Goal: Task Accomplishment & Management: Manage account settings

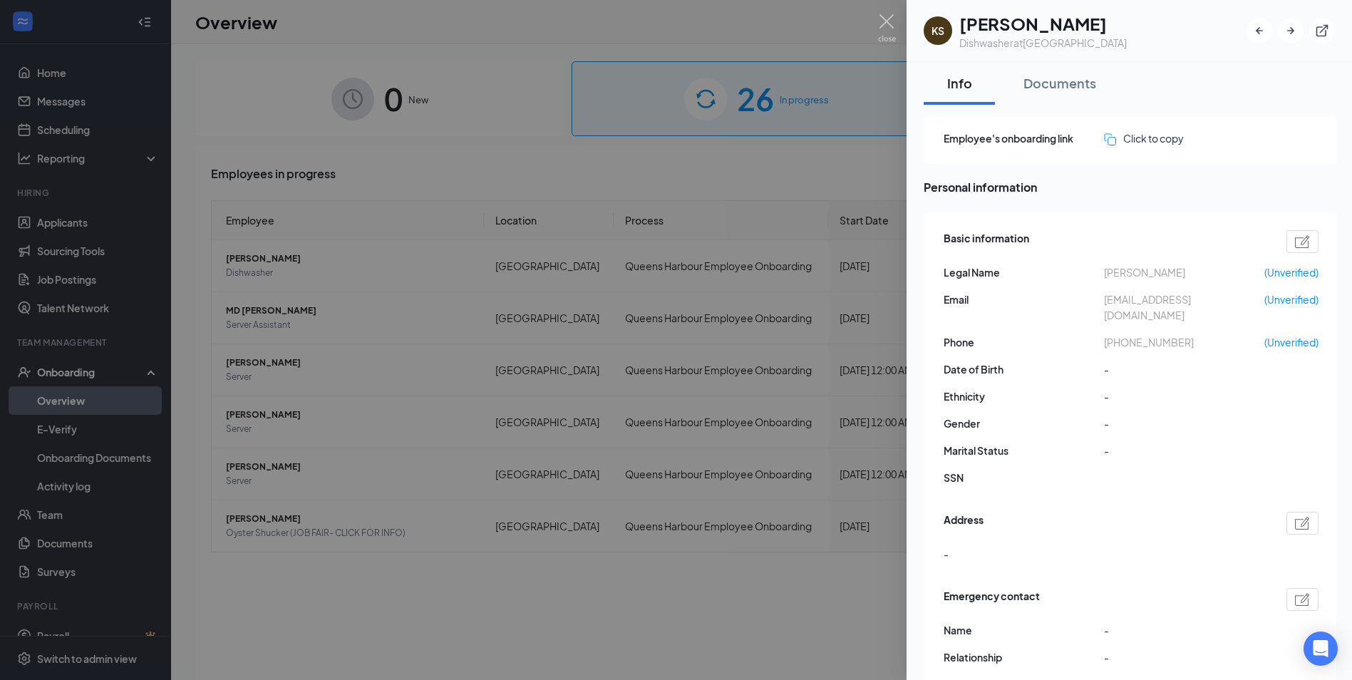
click at [563, 145] on div at bounding box center [676, 340] width 1352 height 680
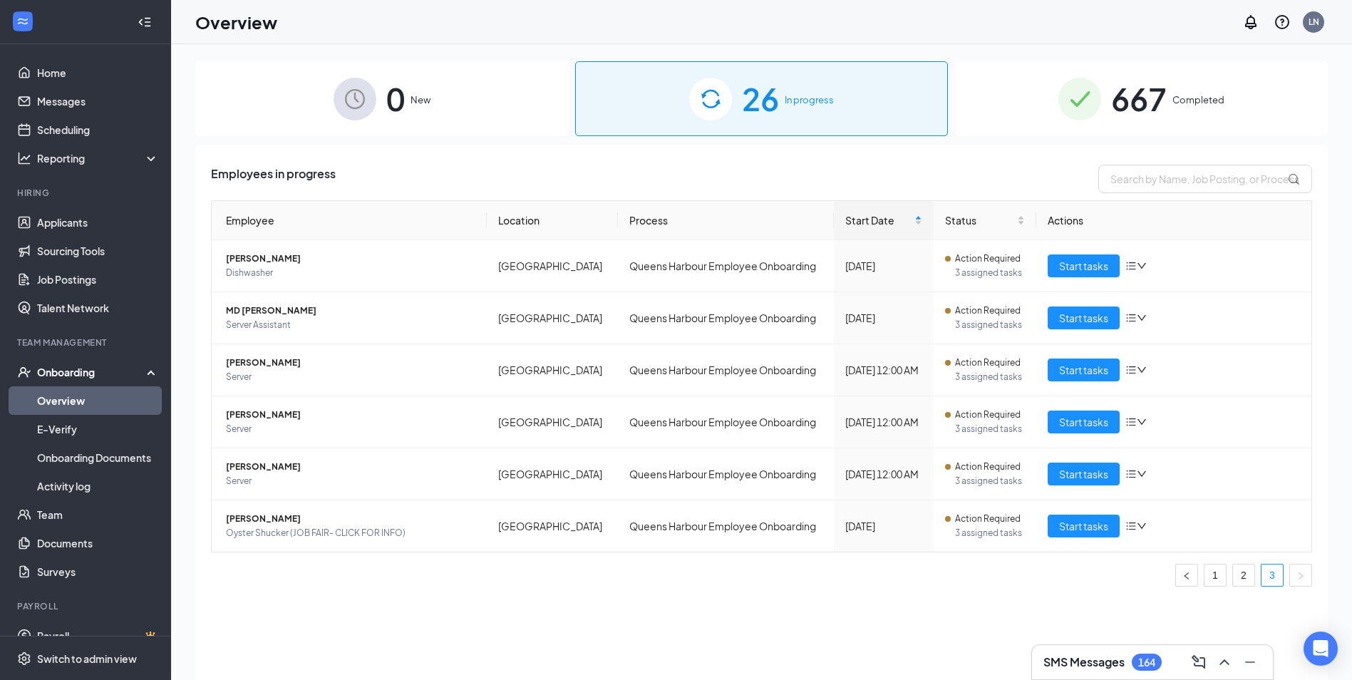
click at [740, 103] on div "26 In progress" at bounding box center [761, 98] width 373 height 75
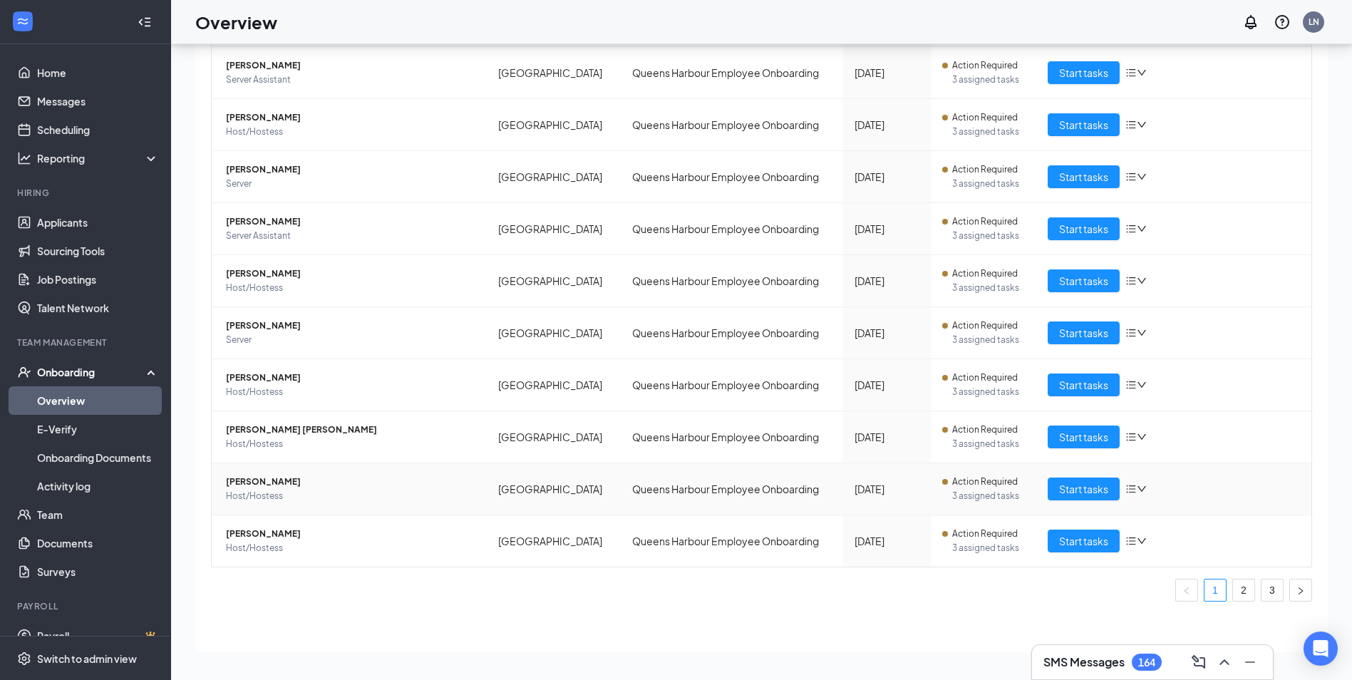
scroll to position [64, 0]
click at [1233, 588] on link "2" at bounding box center [1243, 589] width 21 height 21
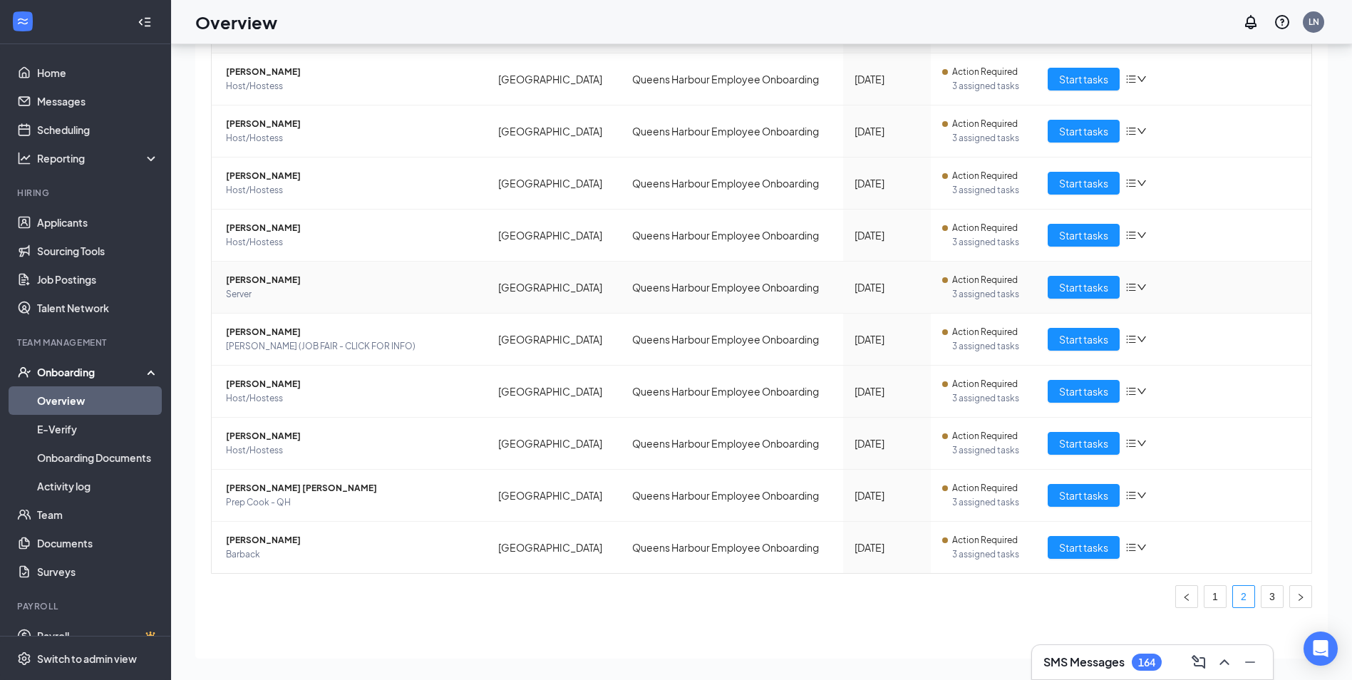
scroll to position [130, 0]
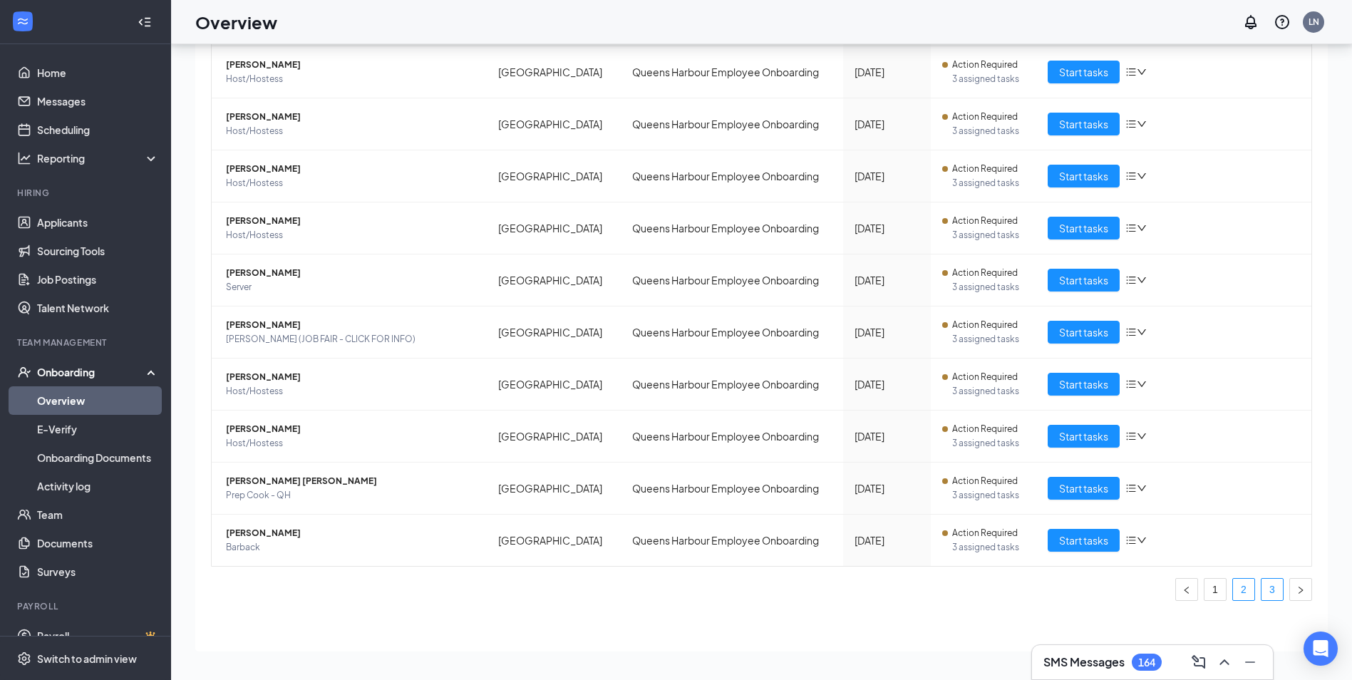
click at [1261, 589] on link "3" at bounding box center [1271, 589] width 21 height 21
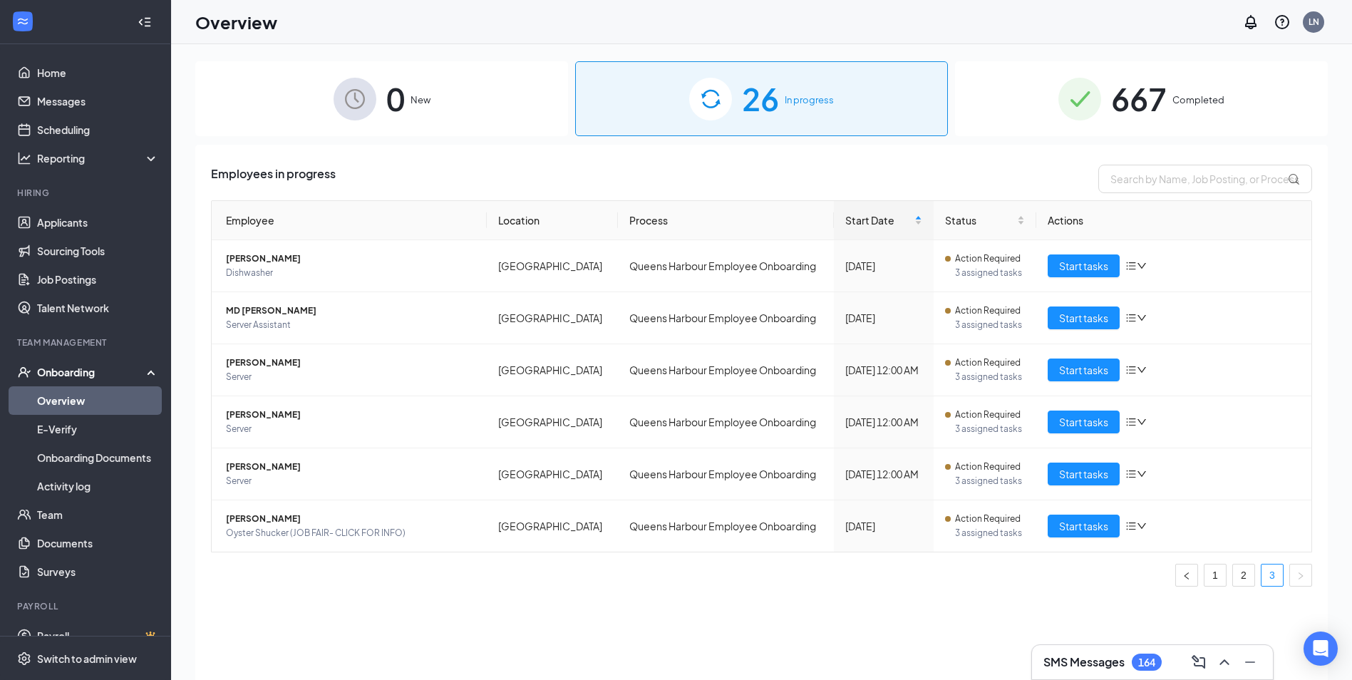
click at [1169, 88] on div "667 Completed" at bounding box center [1141, 98] width 373 height 75
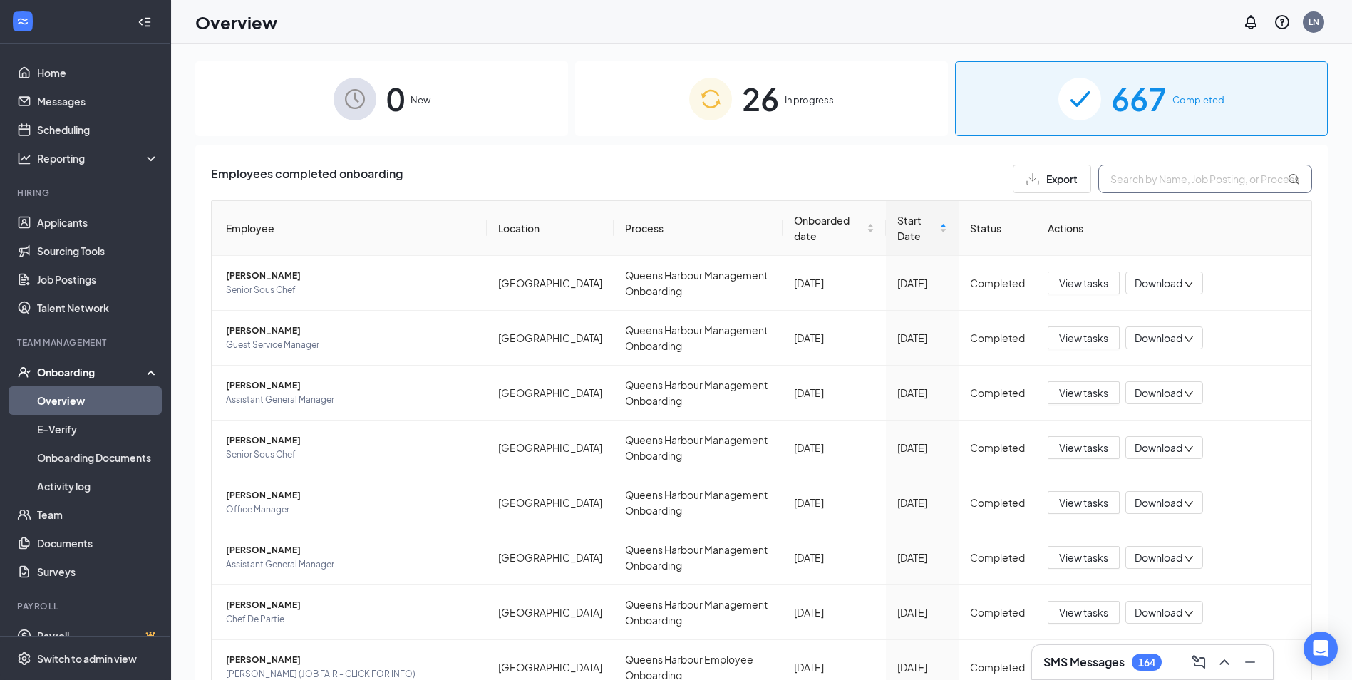
click at [1152, 185] on input "text" at bounding box center [1205, 179] width 214 height 29
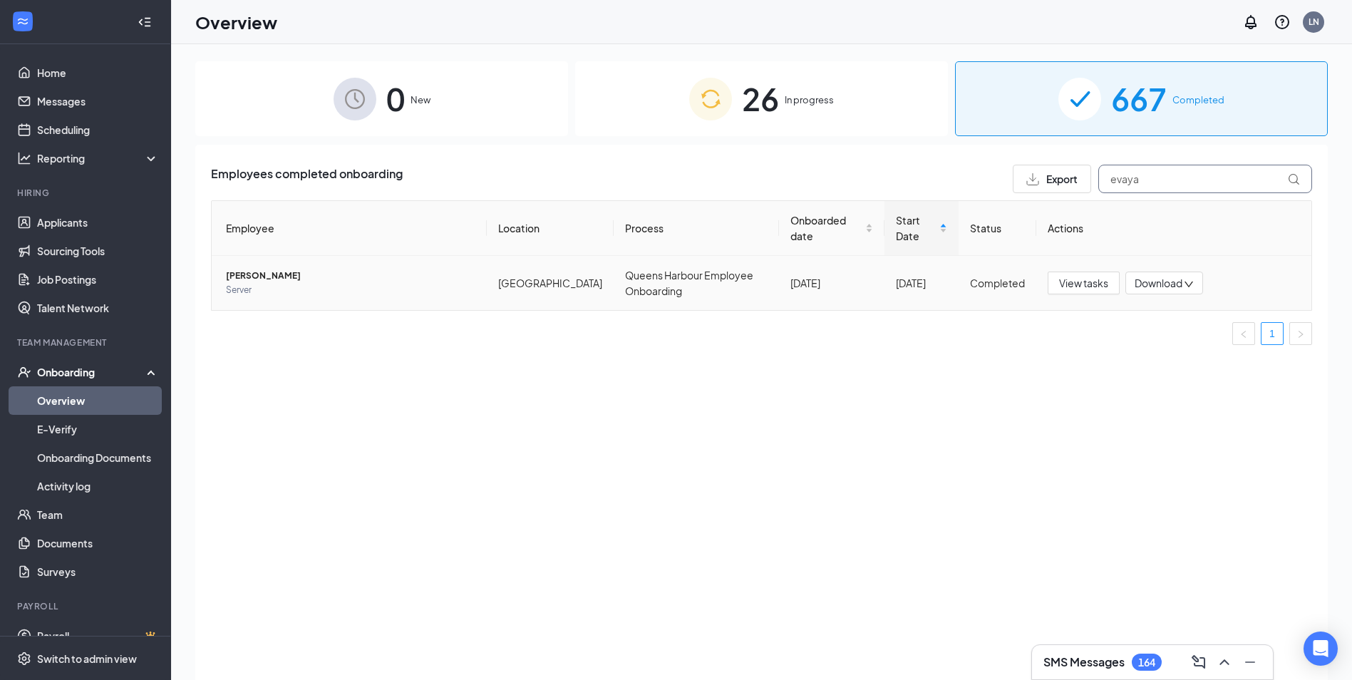
type input "evaya"
click at [1163, 286] on span "Download" at bounding box center [1159, 283] width 48 height 15
click at [1186, 345] on div "Download files" at bounding box center [1192, 336] width 116 height 17
click at [239, 276] on span "[PERSON_NAME]" at bounding box center [350, 276] width 249 height 14
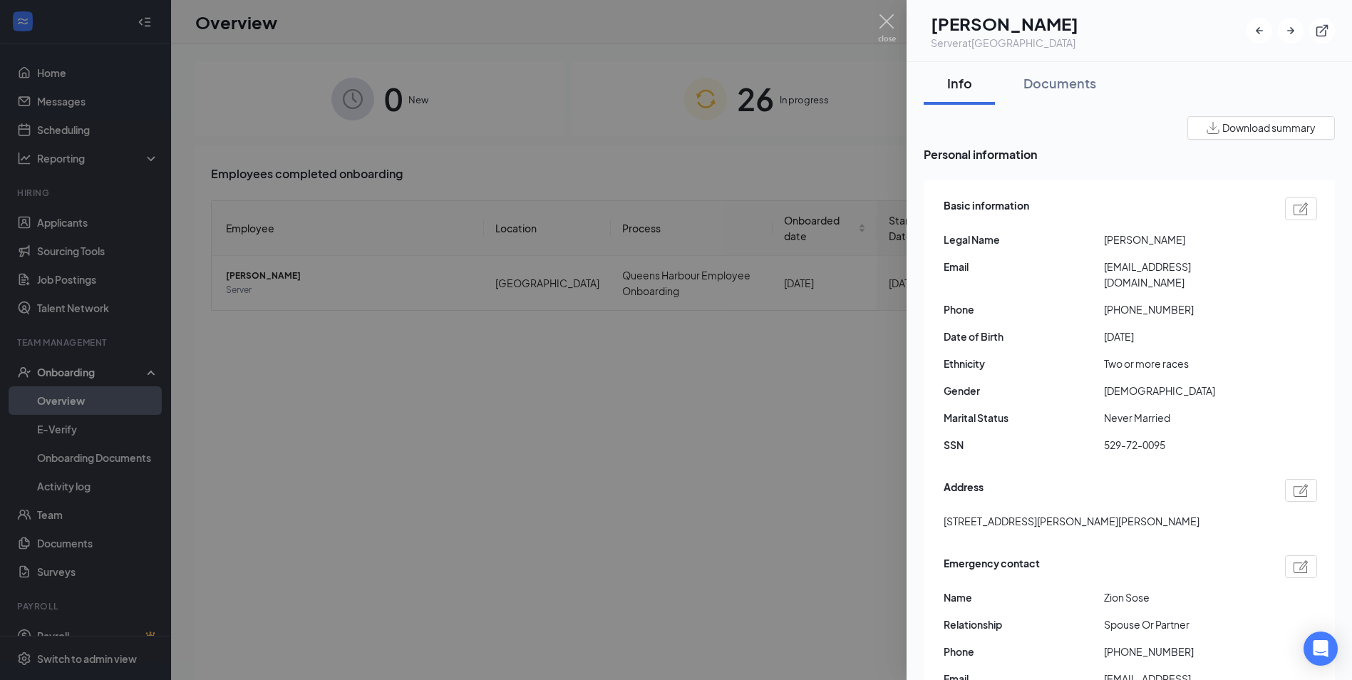
click at [1293, 215] on img at bounding box center [1300, 208] width 15 height 13
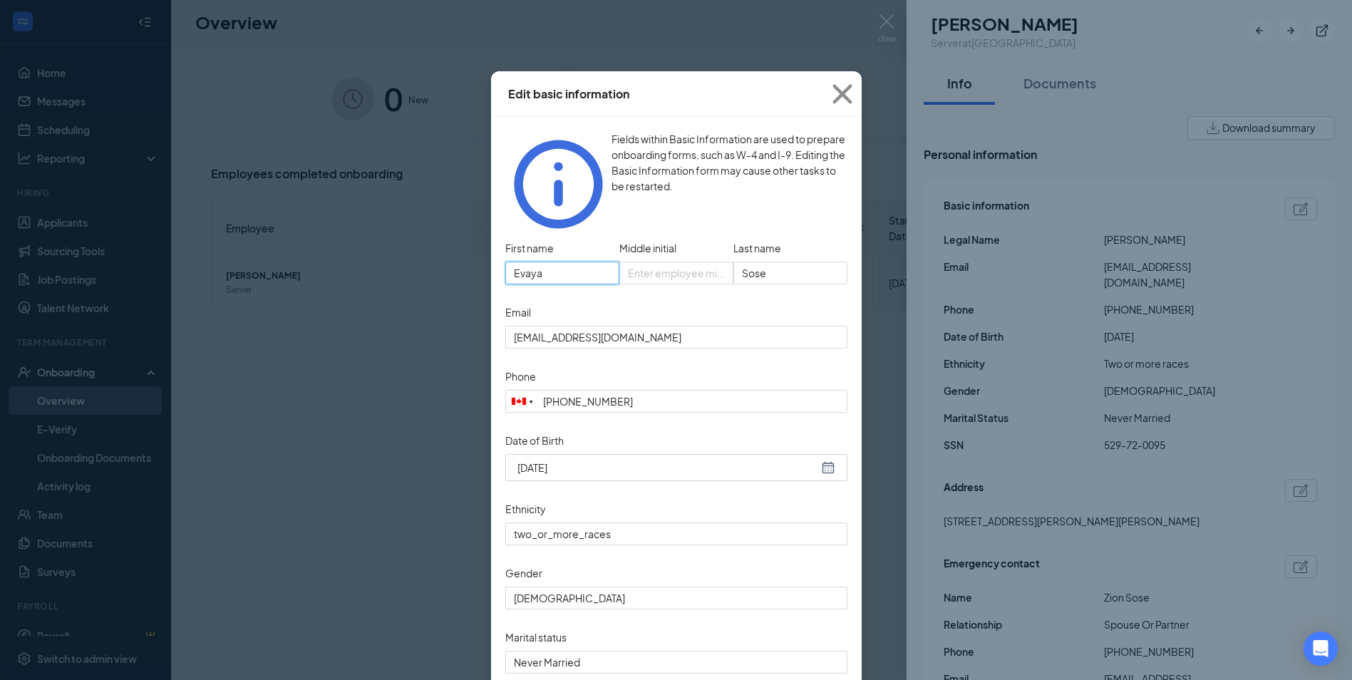
drag, startPoint x: 570, startPoint y: 248, endPoint x: 454, endPoint y: 248, distance: 116.2
click at [467, 248] on div "Edit basic information Fields within Basic Information are used to prepare onbo…" at bounding box center [676, 340] width 1352 height 680
type input "a"
type input "Ariana"
drag, startPoint x: 790, startPoint y: 241, endPoint x: 631, endPoint y: 243, distance: 159.6
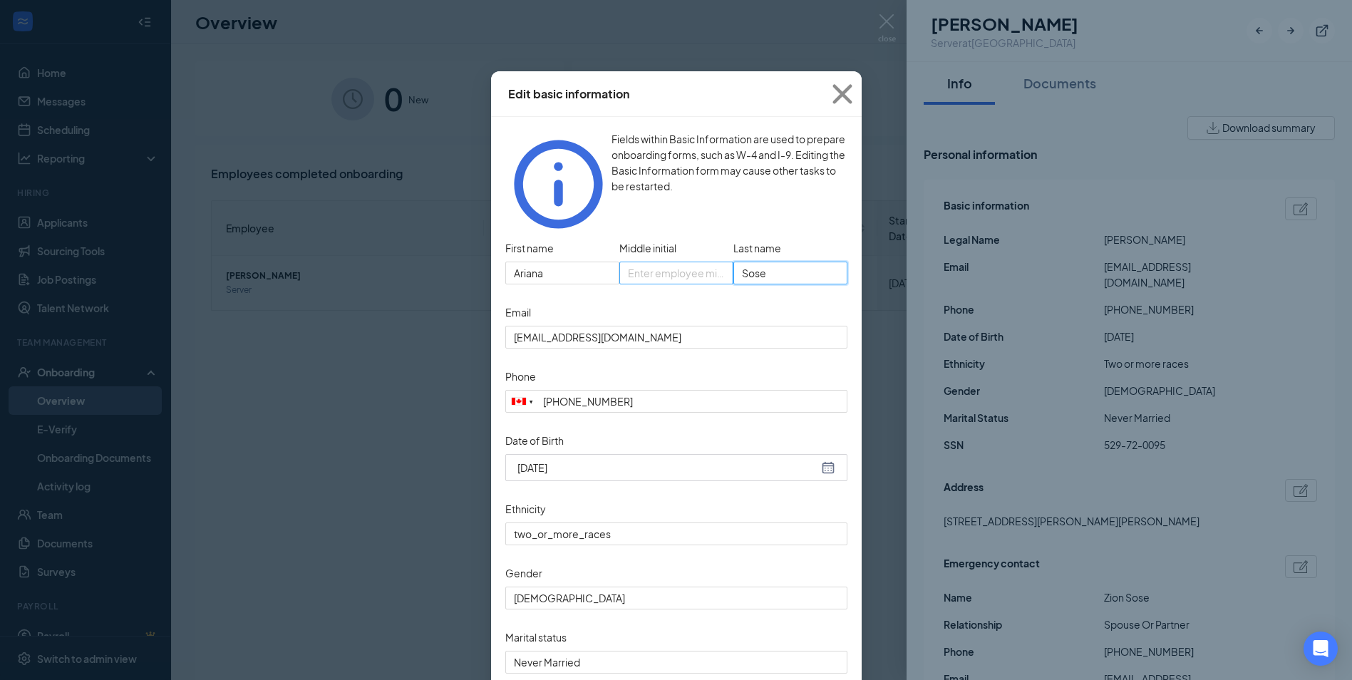
click at [649, 243] on div "First name [PERSON_NAME] Middle initial Last name [PERSON_NAME]" at bounding box center [676, 269] width 342 height 64
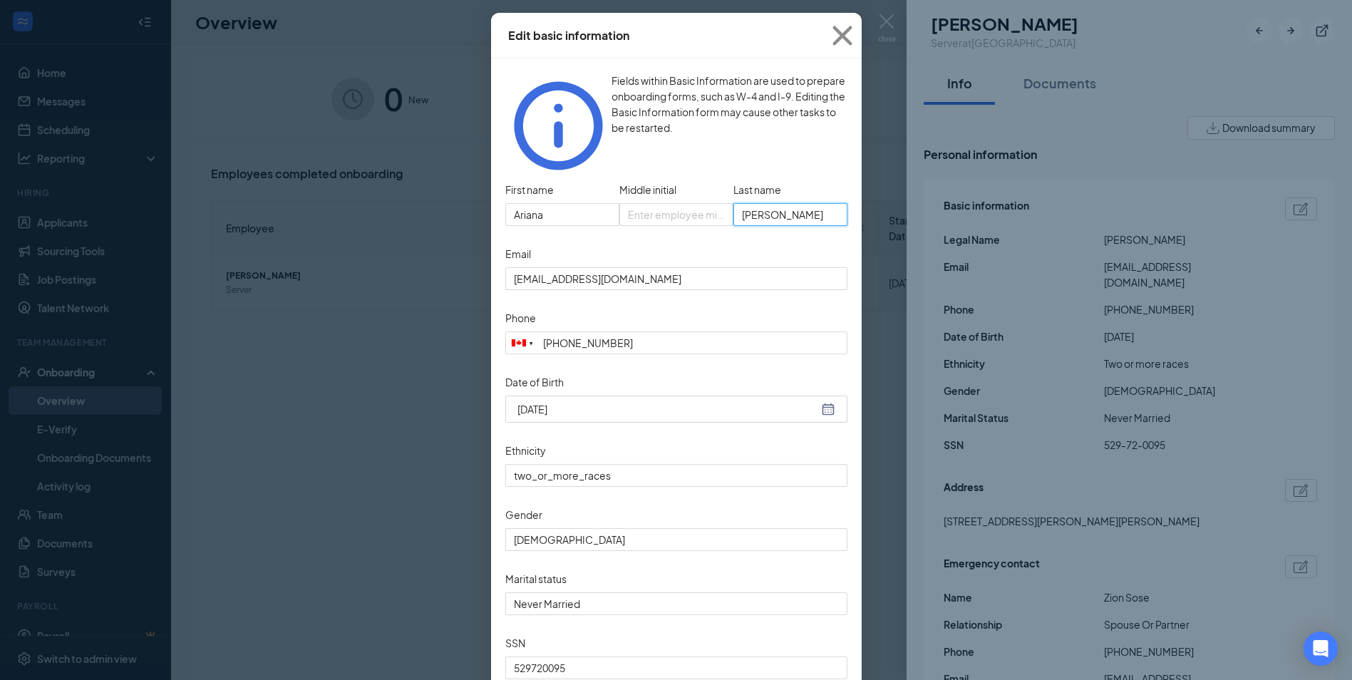
scroll to position [137, 0]
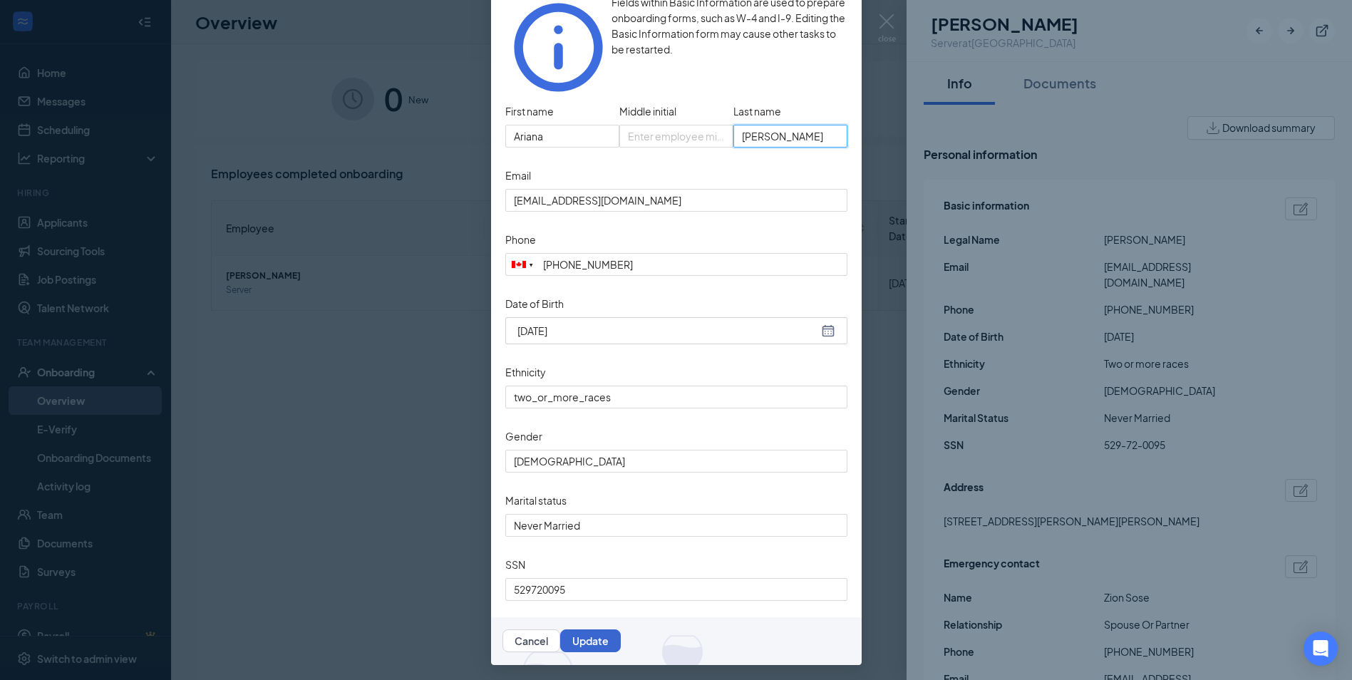
type input "[PERSON_NAME]"
click at [621, 646] on button "Update" at bounding box center [590, 640] width 61 height 23
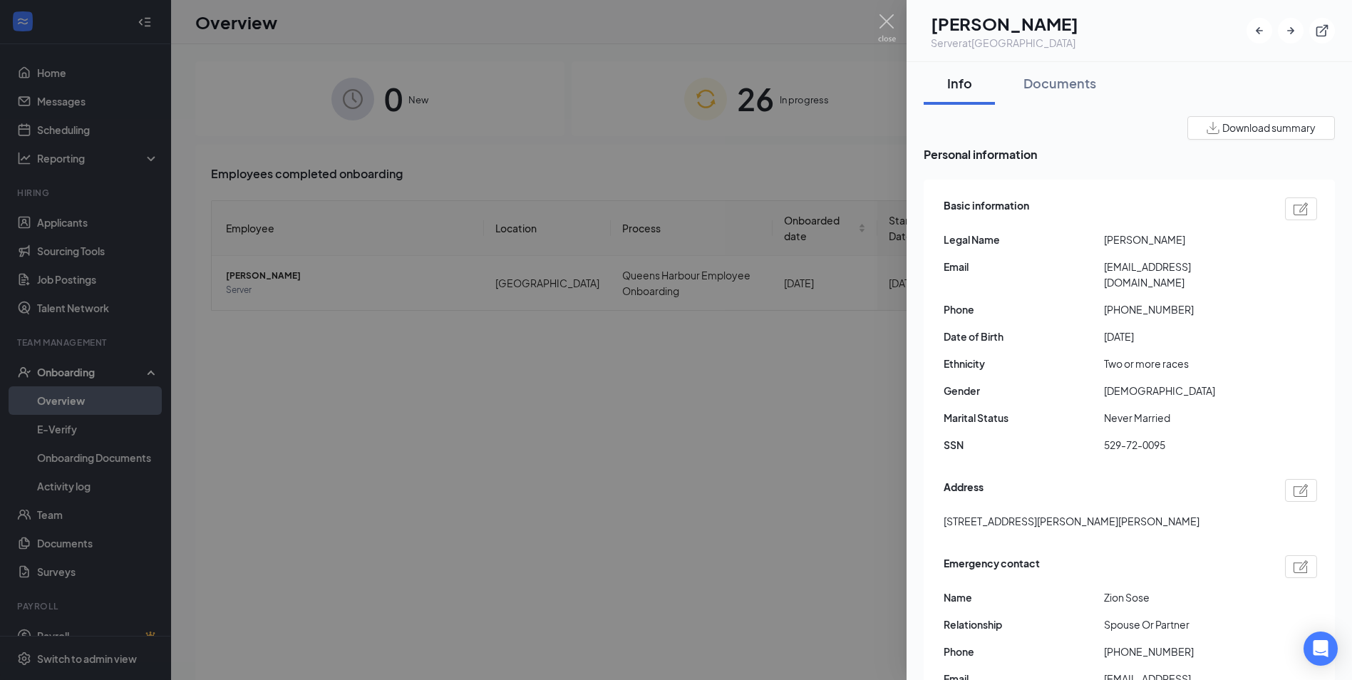
click at [675, 527] on div at bounding box center [676, 340] width 1352 height 680
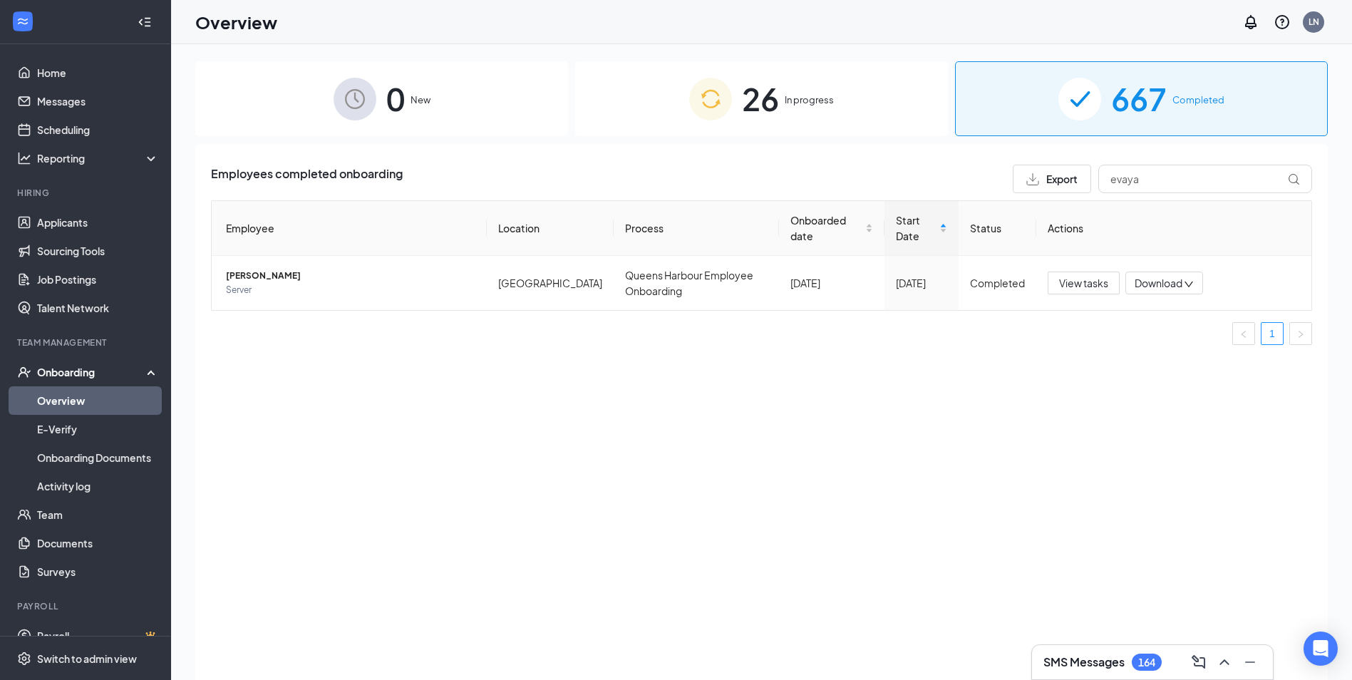
click at [1159, 111] on span "667" at bounding box center [1139, 98] width 56 height 49
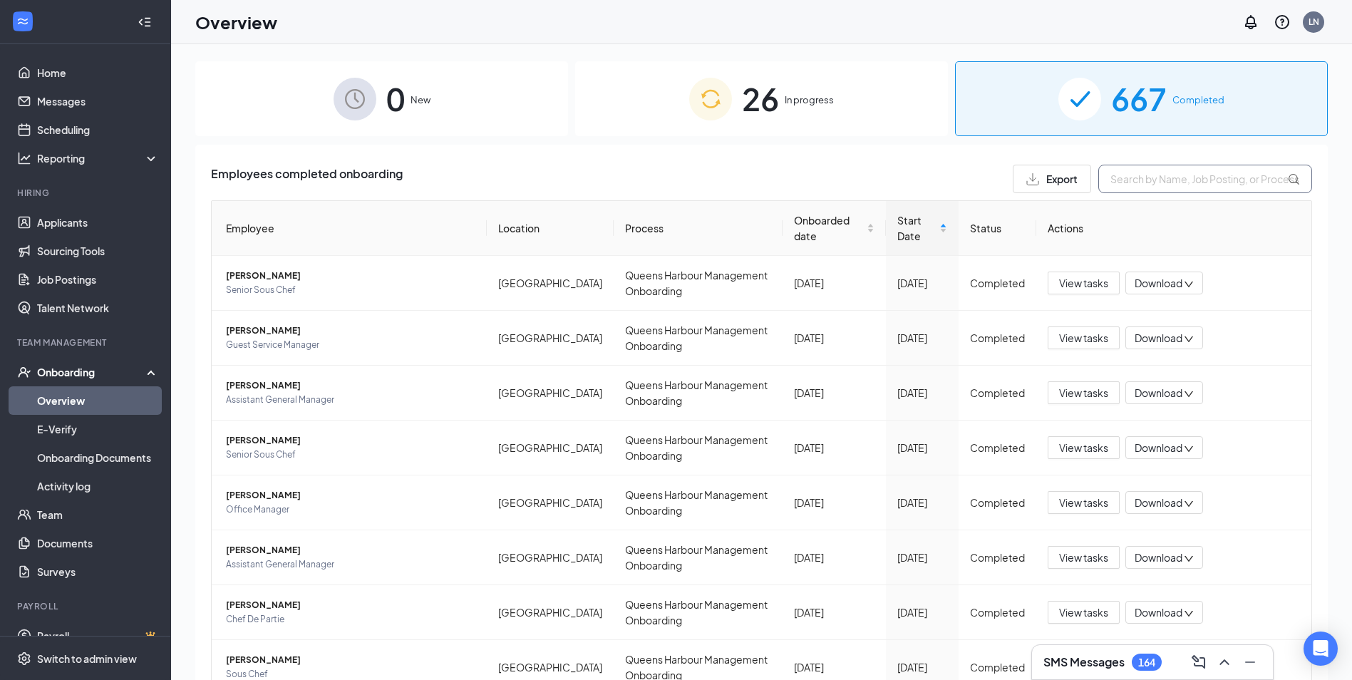
click at [1151, 180] on input "text" at bounding box center [1205, 179] width 214 height 29
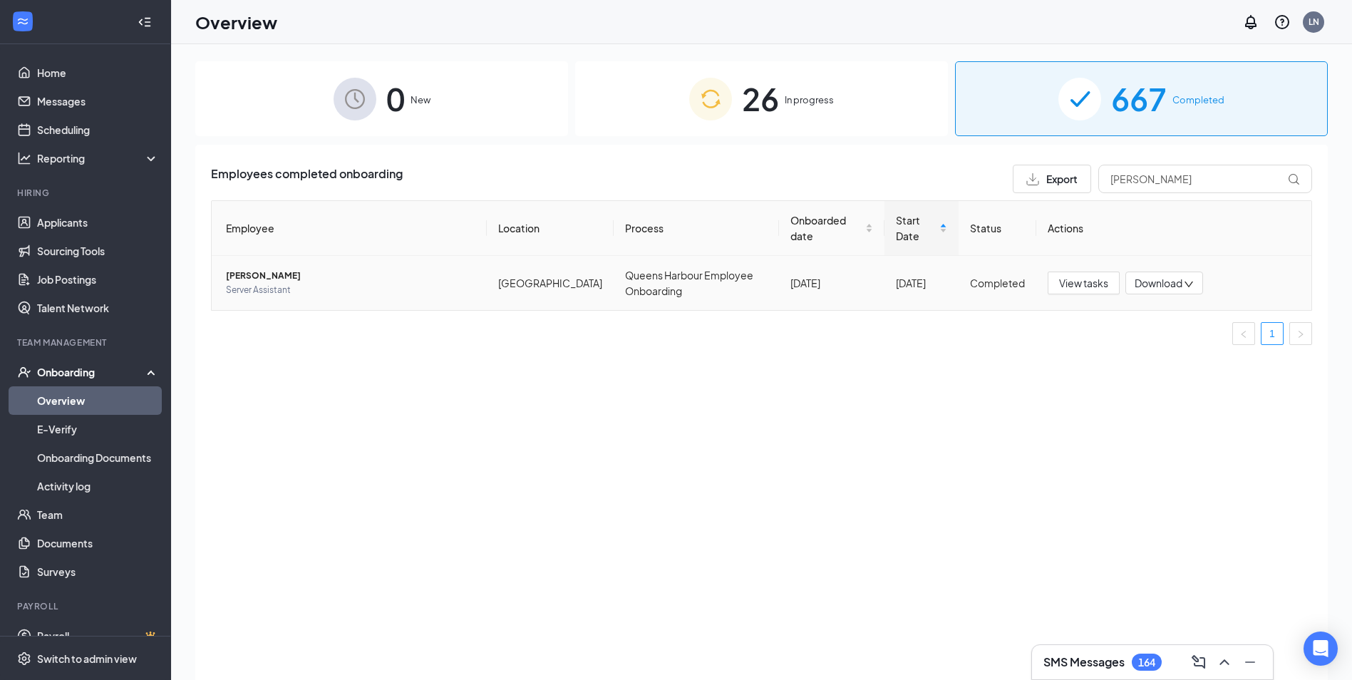
click at [1159, 286] on span "Download" at bounding box center [1159, 283] width 48 height 15
click at [1172, 345] on div "Download files" at bounding box center [1192, 336] width 116 height 17
drag, startPoint x: 1157, startPoint y: 174, endPoint x: 1020, endPoint y: 161, distance: 138.1
click at [1043, 162] on div "Employees completed onboarding Export [PERSON_NAME] Employee Location Process O…" at bounding box center [761, 430] width 1132 height 571
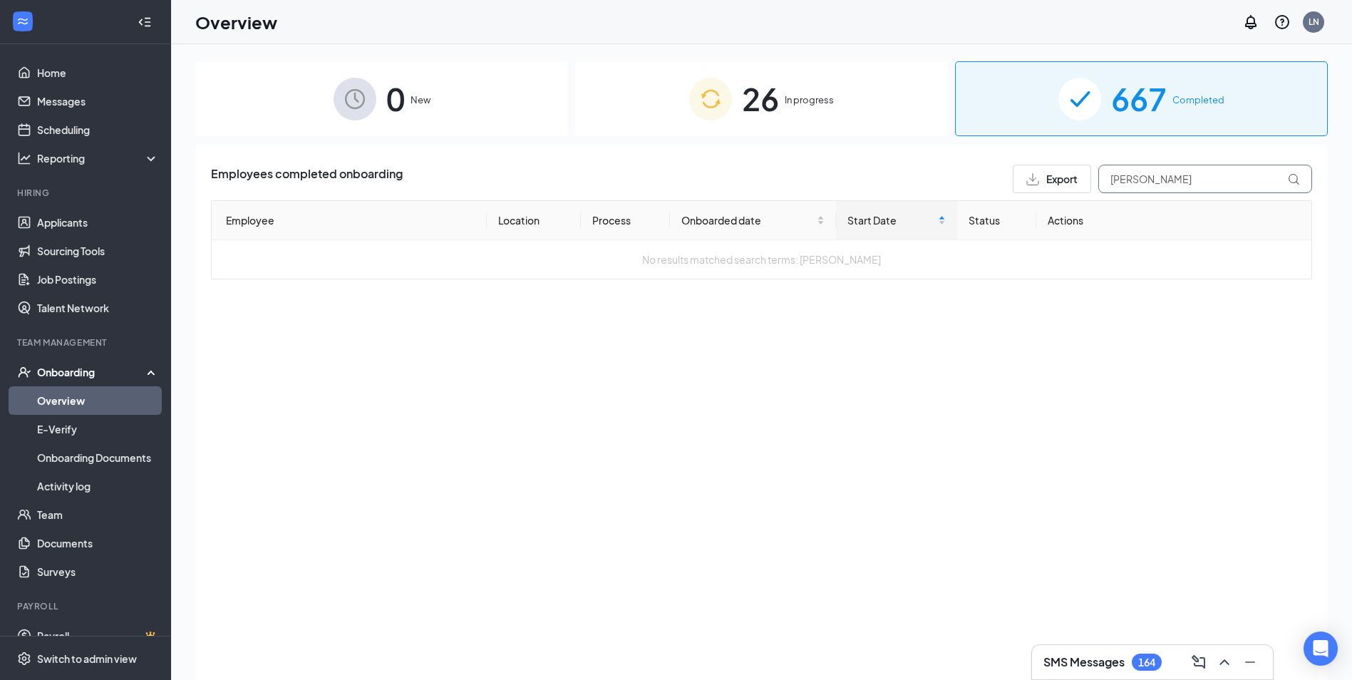
type input "[PERSON_NAME]"
click at [827, 38] on div "Overview LN" at bounding box center [761, 22] width 1181 height 44
click at [804, 73] on div "26 In progress" at bounding box center [761, 98] width 373 height 75
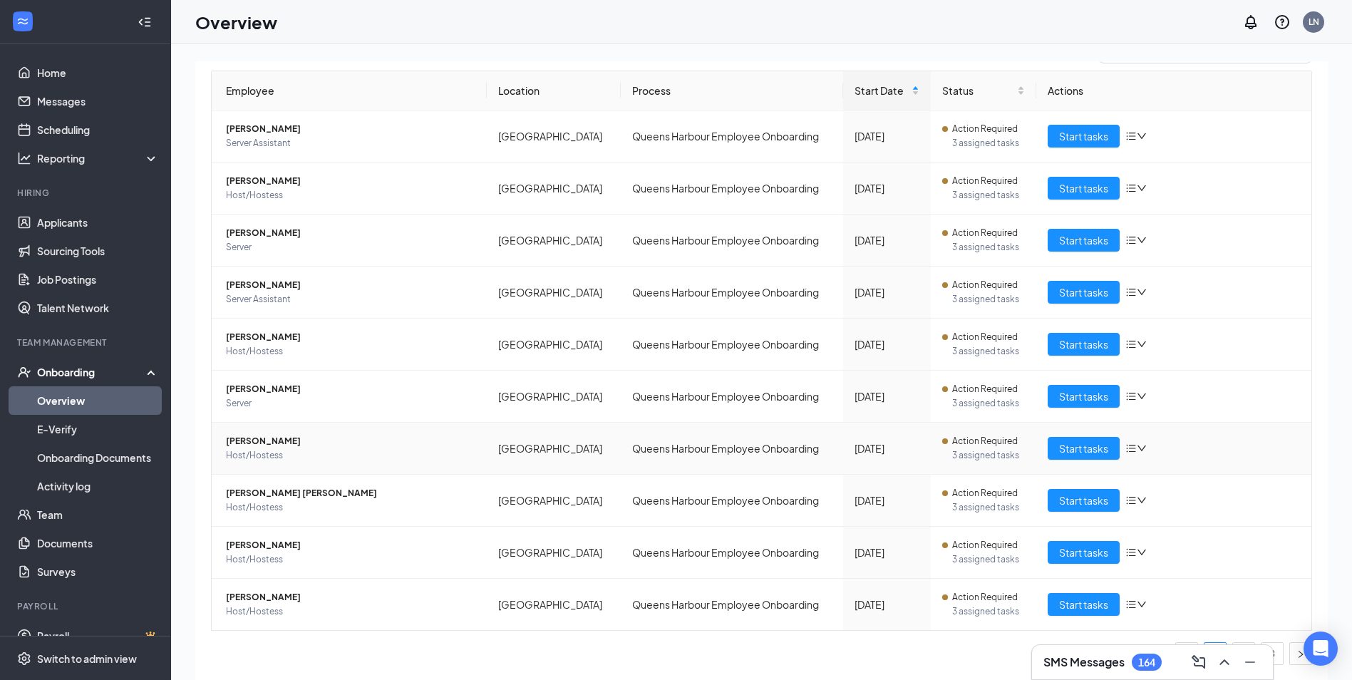
scroll to position [64, 0]
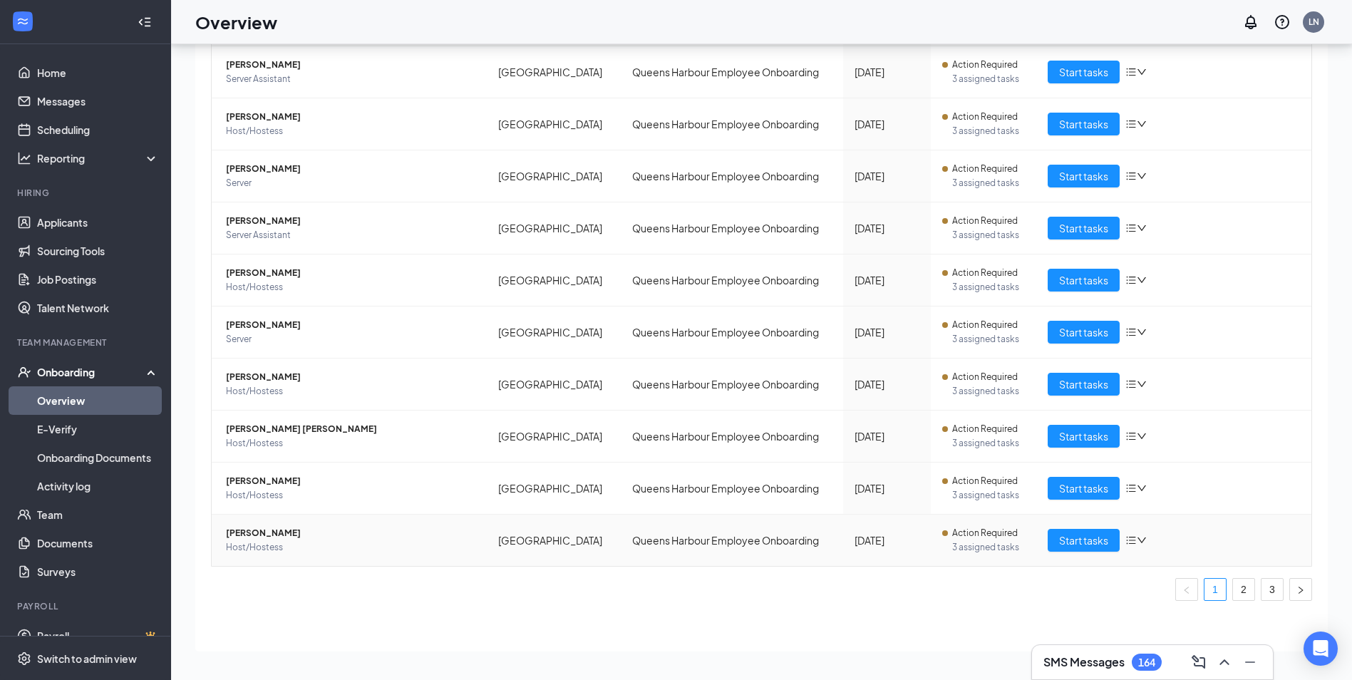
click at [257, 543] on span "Host/Hostess" at bounding box center [350, 547] width 249 height 14
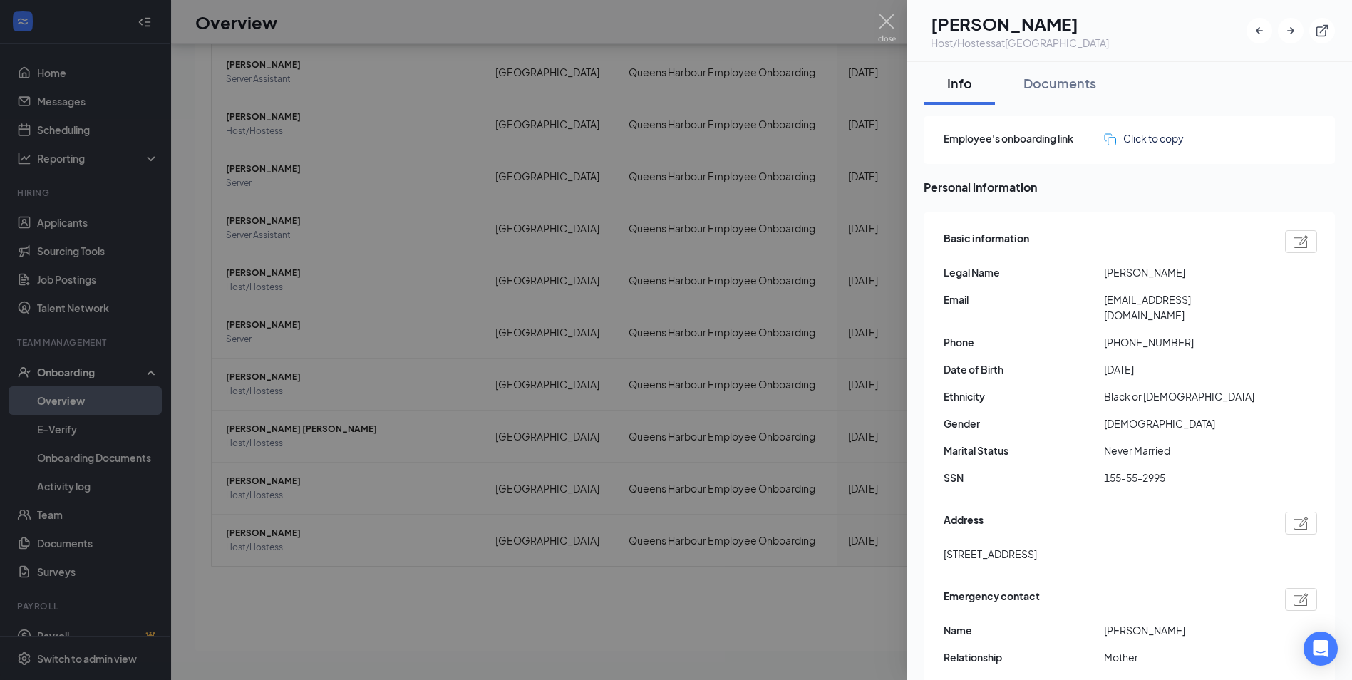
drag, startPoint x: 524, startPoint y: 637, endPoint x: 579, endPoint y: 605, distance: 64.2
click at [526, 634] on div at bounding box center [676, 340] width 1352 height 680
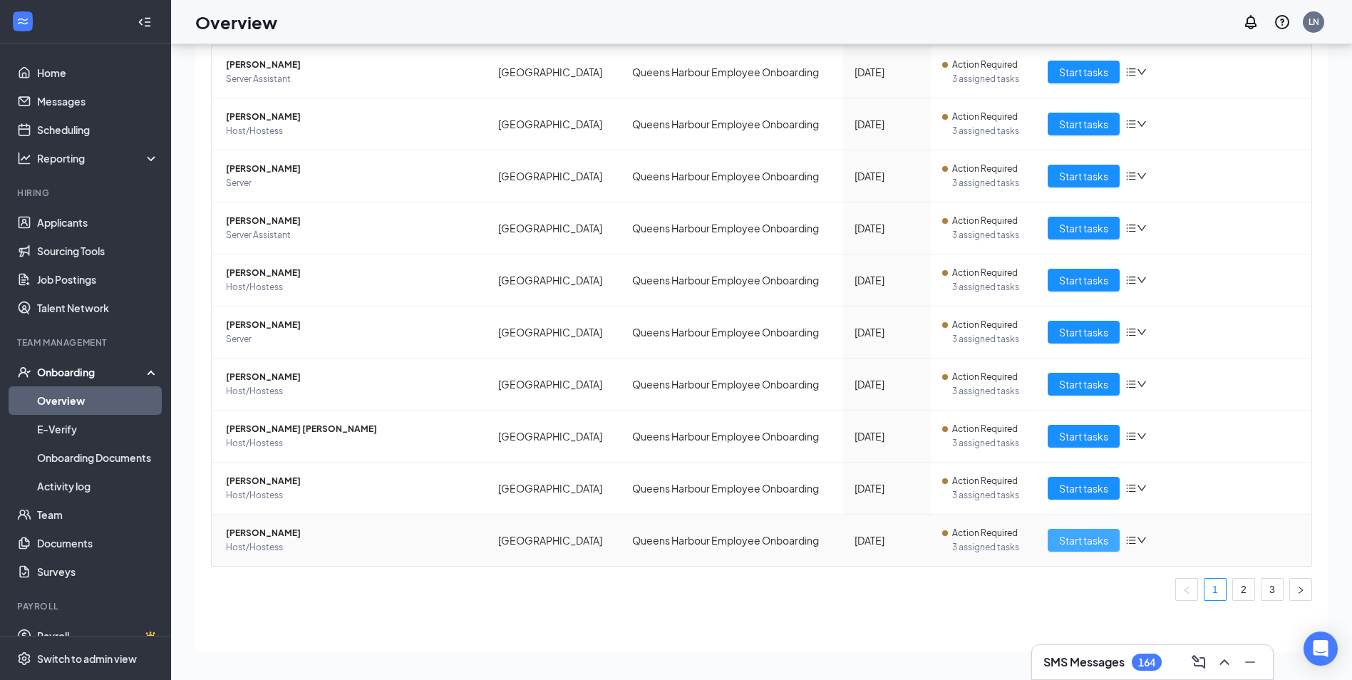
click at [1078, 536] on span "Start tasks" at bounding box center [1083, 540] width 49 height 16
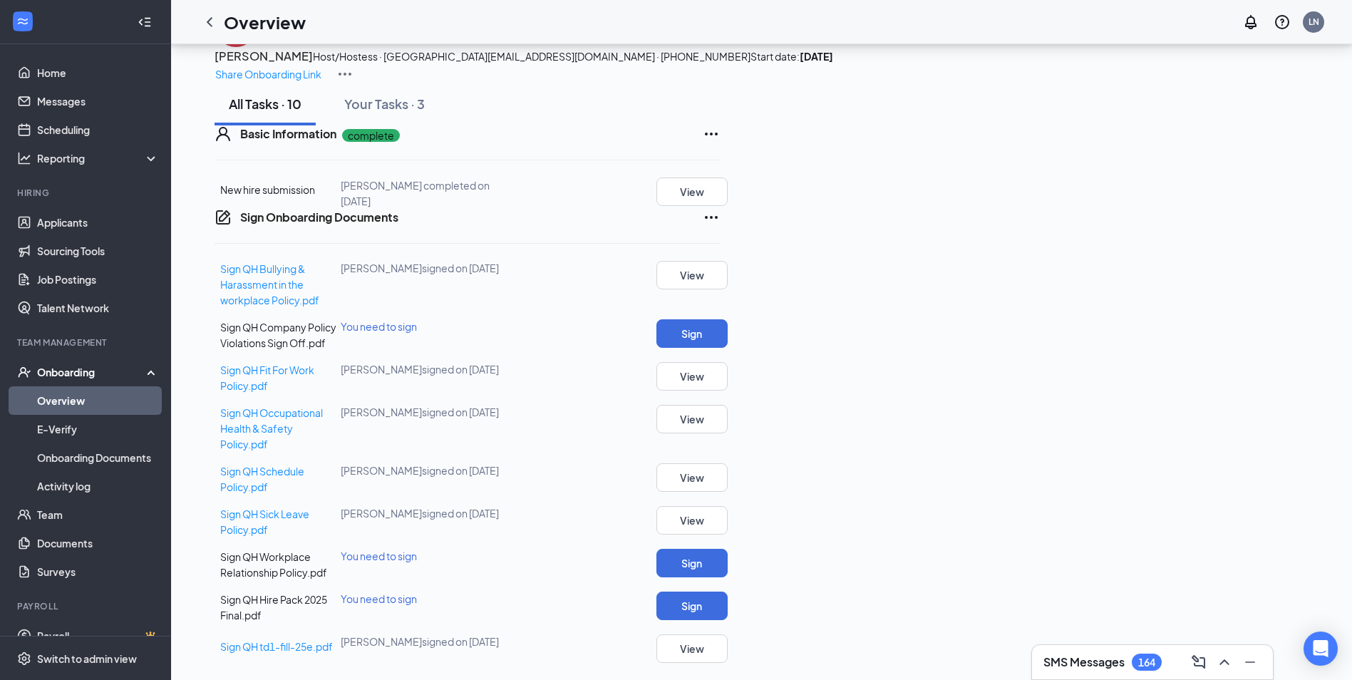
scroll to position [106, 0]
click at [728, 348] on button "Sign" at bounding box center [691, 333] width 71 height 29
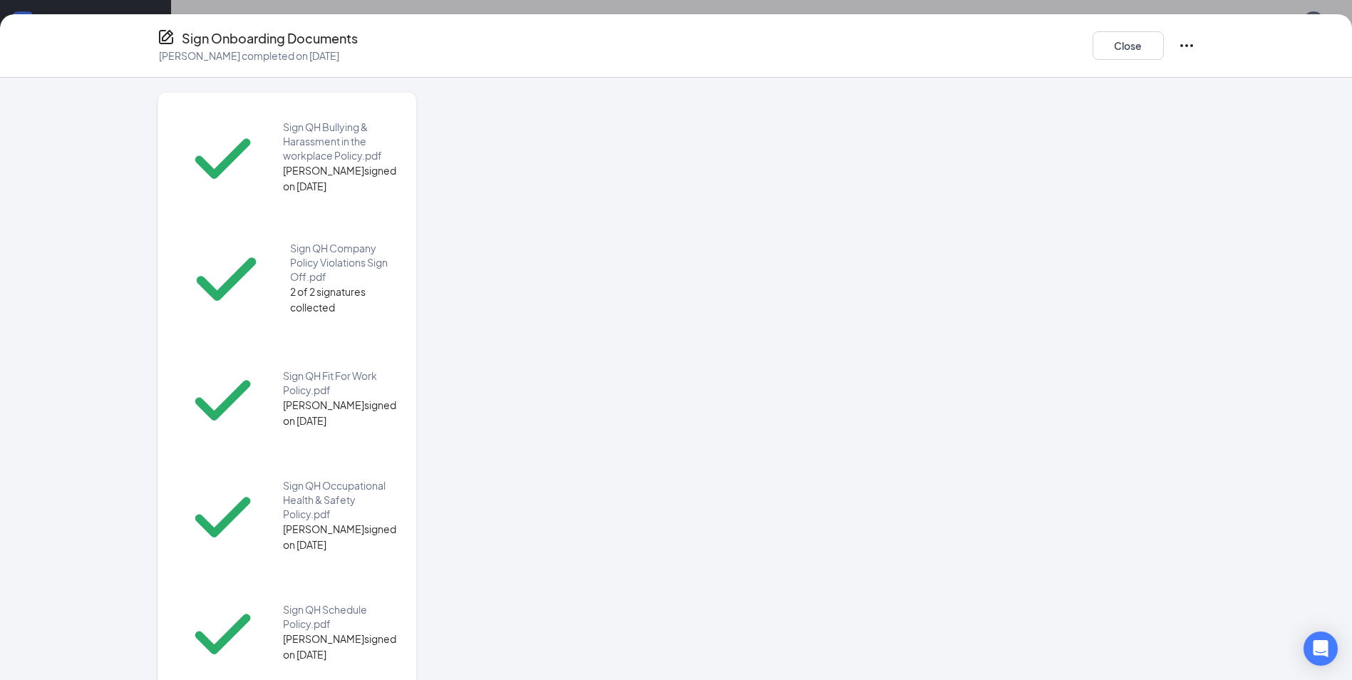
click at [824, 259] on div at bounding box center [827, 355] width 735 height 527
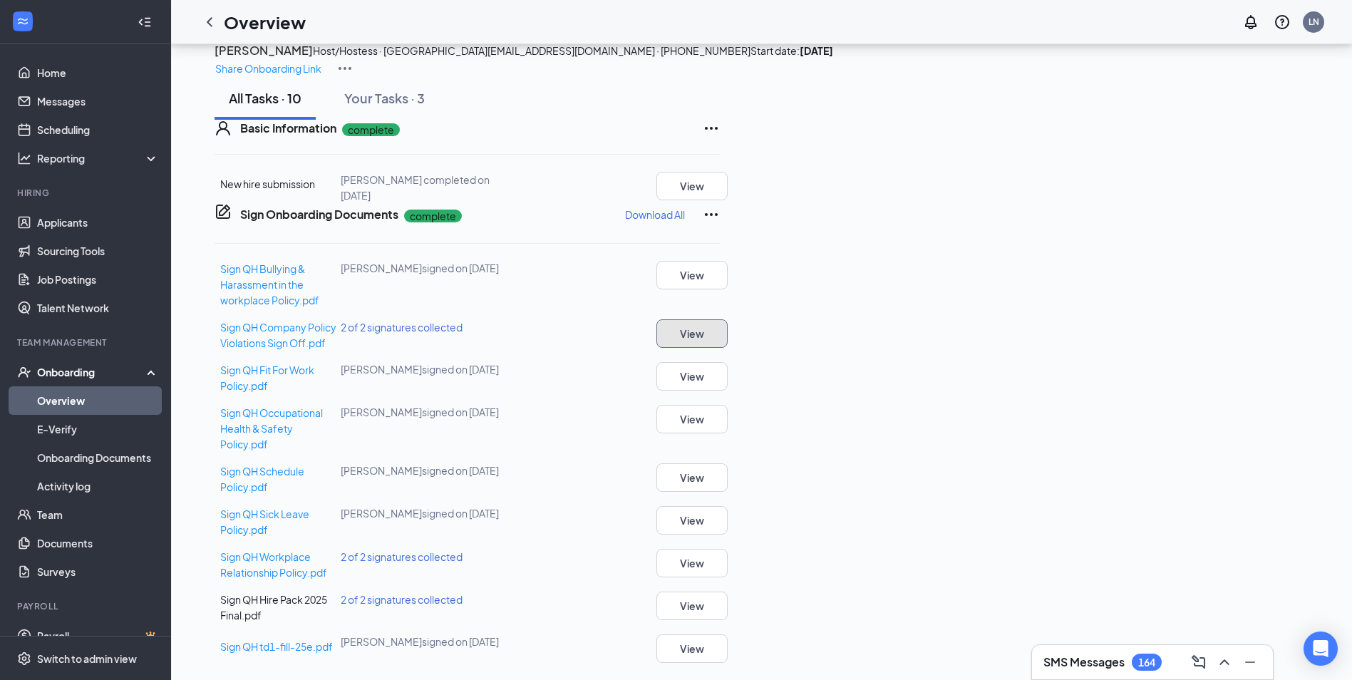
scroll to position [0, 0]
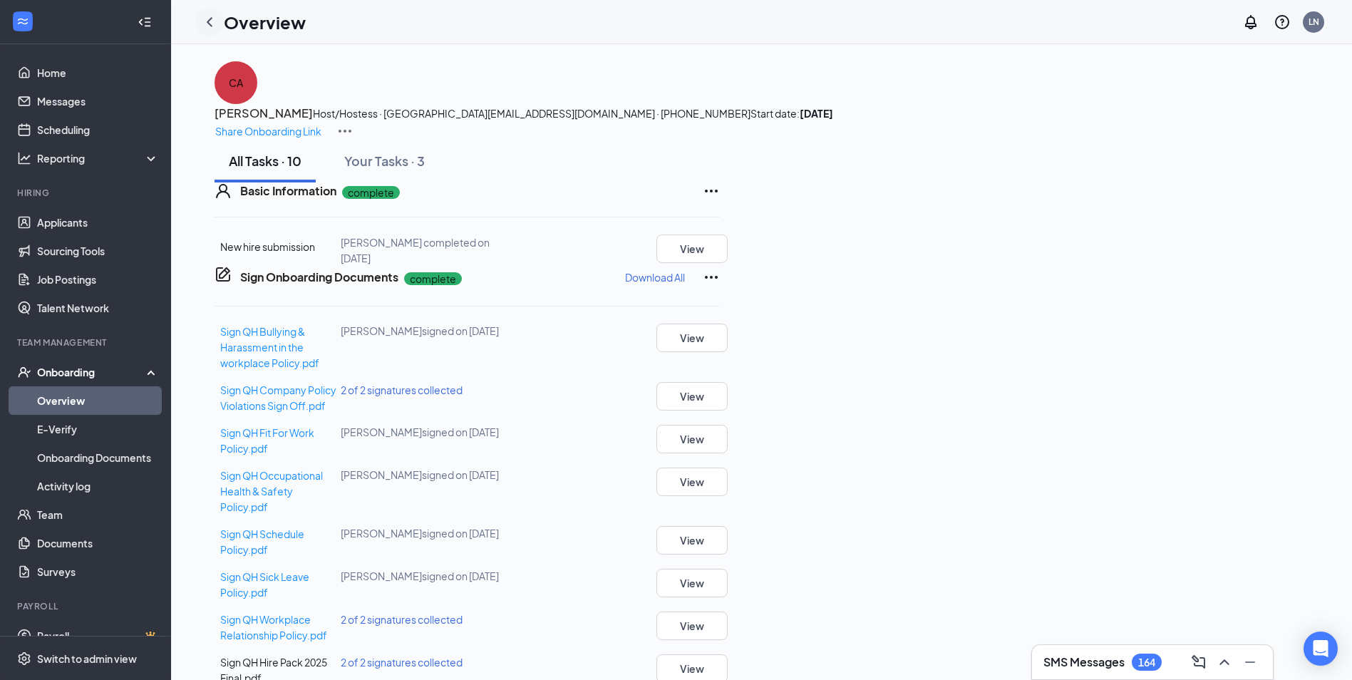
click at [204, 27] on icon "ChevronLeft" at bounding box center [209, 22] width 17 height 17
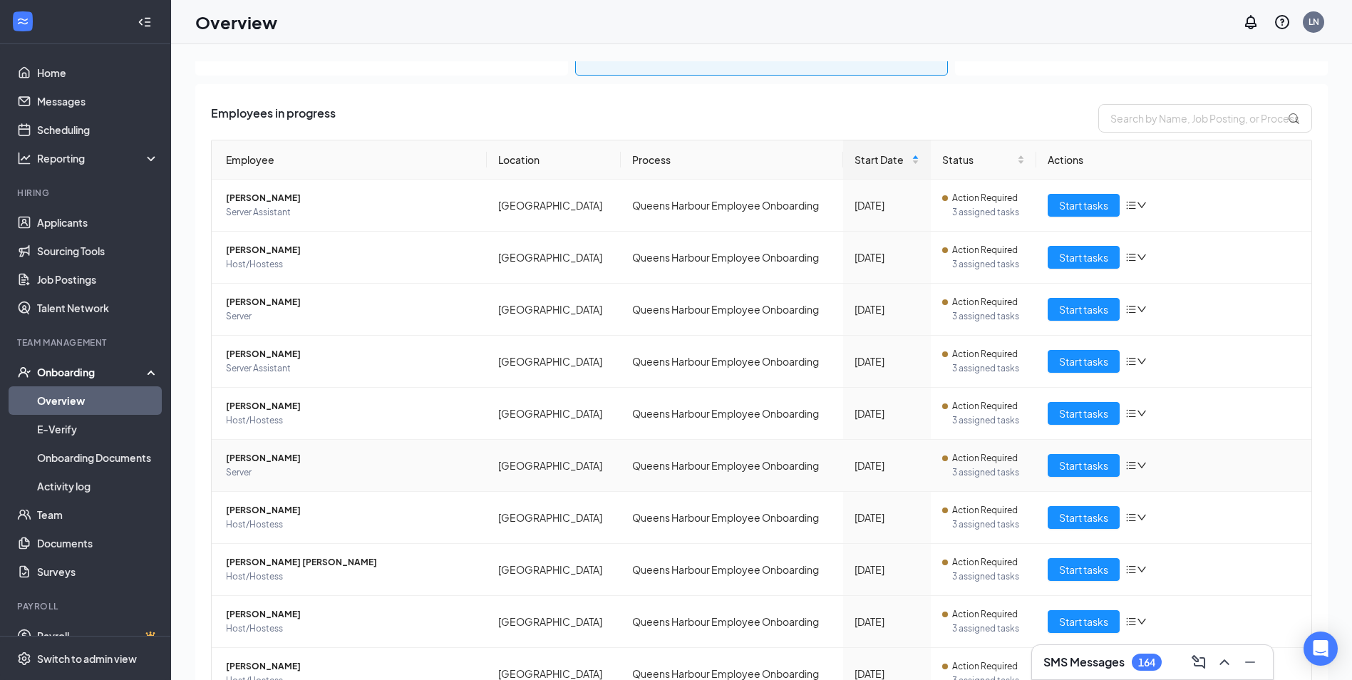
scroll to position [130, 0]
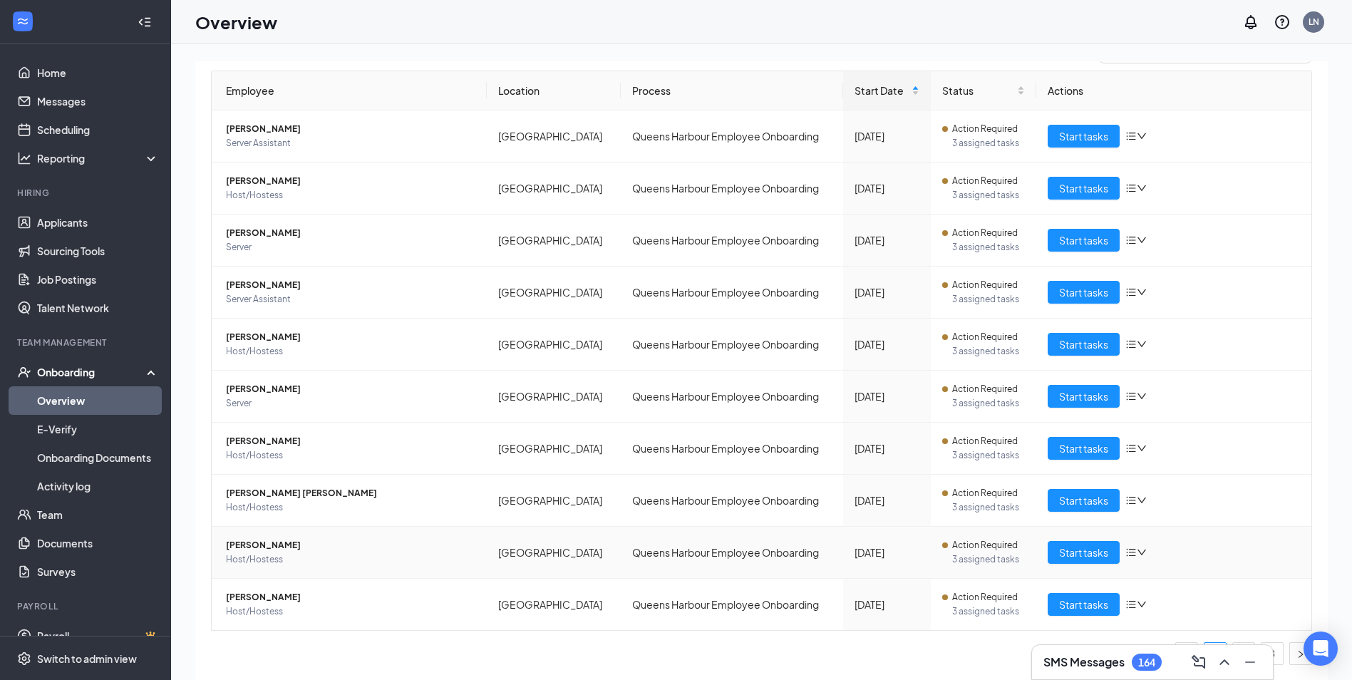
click at [1224, 544] on div "Start tasks" at bounding box center [1174, 552] width 252 height 23
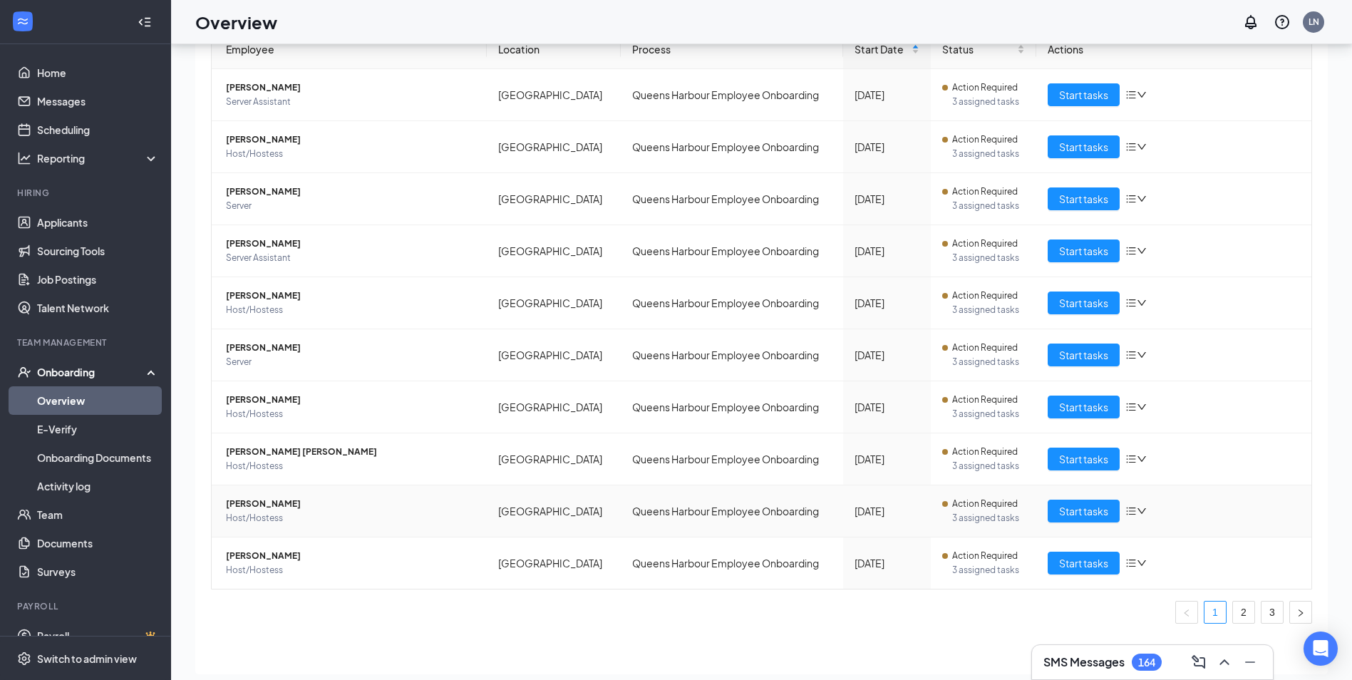
scroll to position [64, 0]
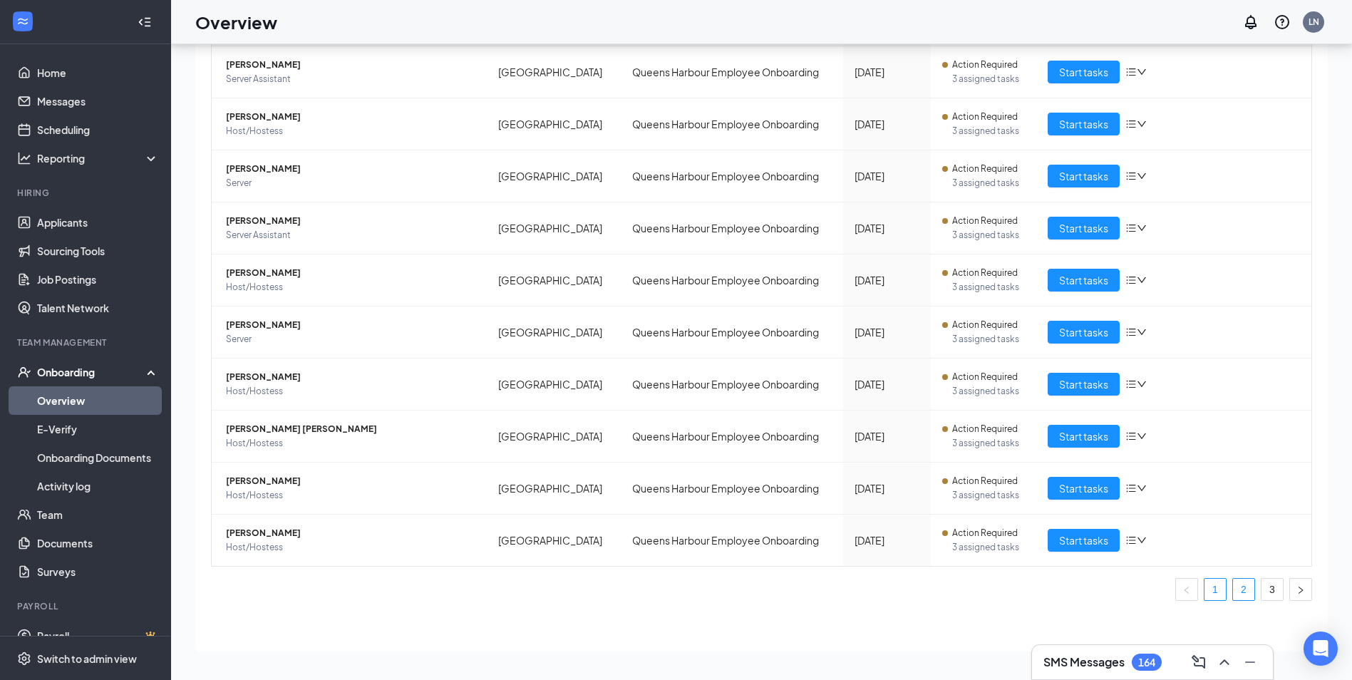
click at [1233, 592] on link "2" at bounding box center [1243, 589] width 21 height 21
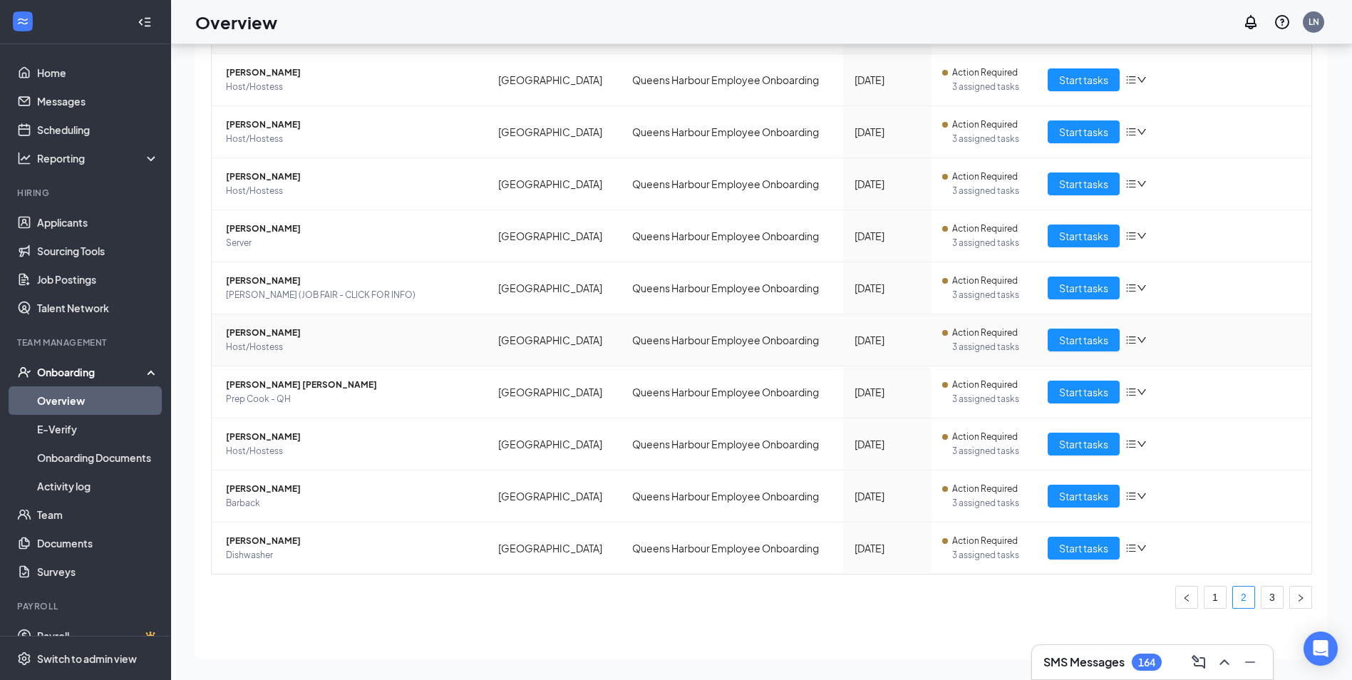
scroll to position [130, 0]
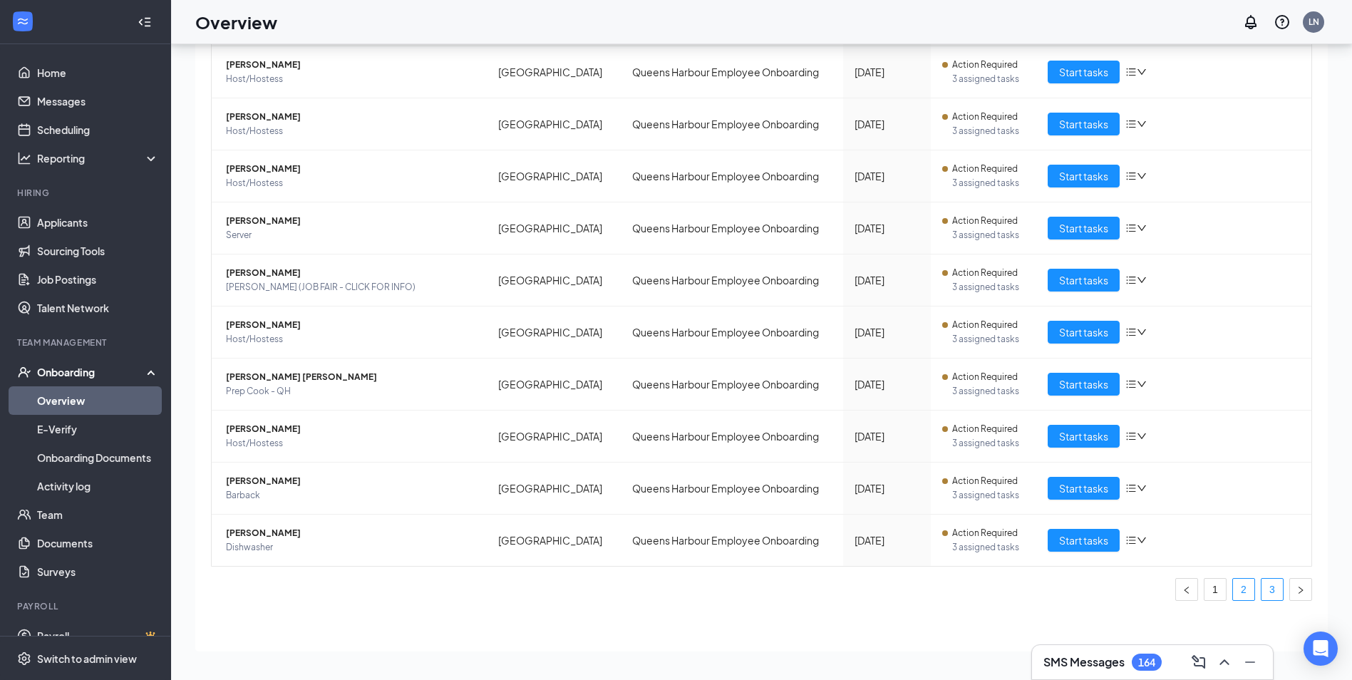
click at [1264, 587] on link "3" at bounding box center [1271, 589] width 21 height 21
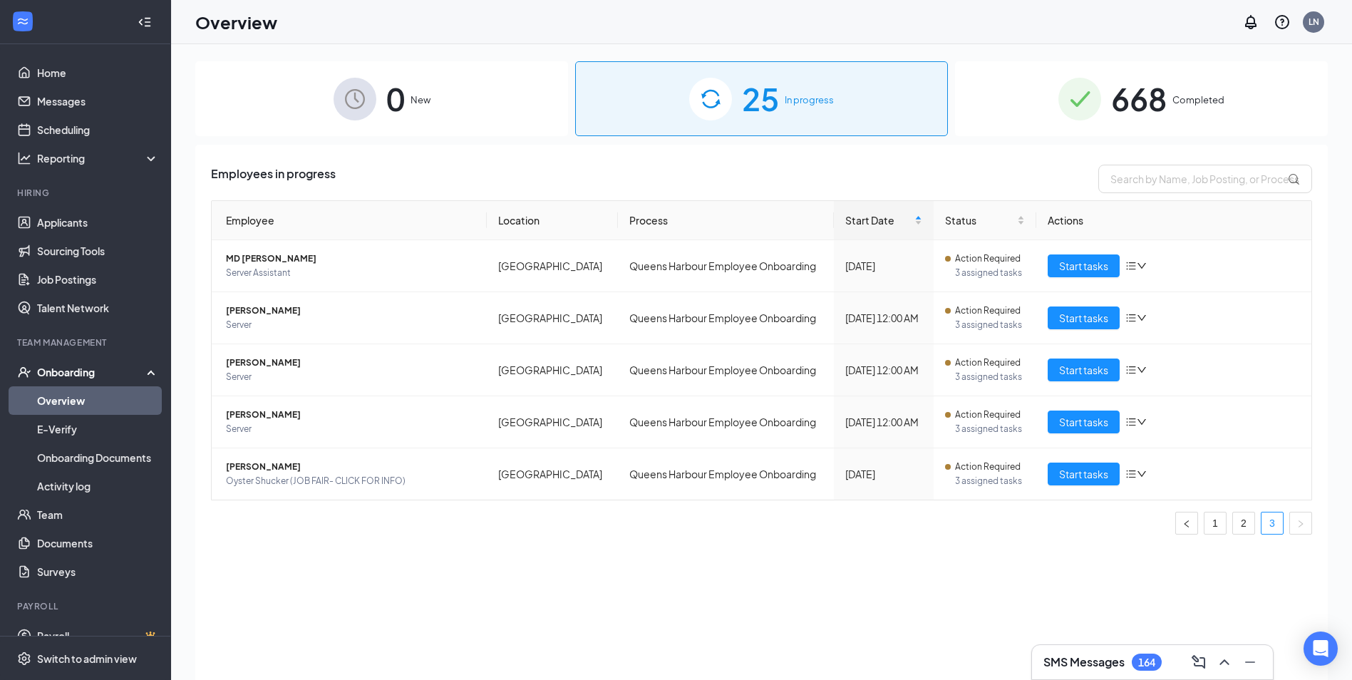
click at [1163, 101] on span "668" at bounding box center [1139, 98] width 56 height 49
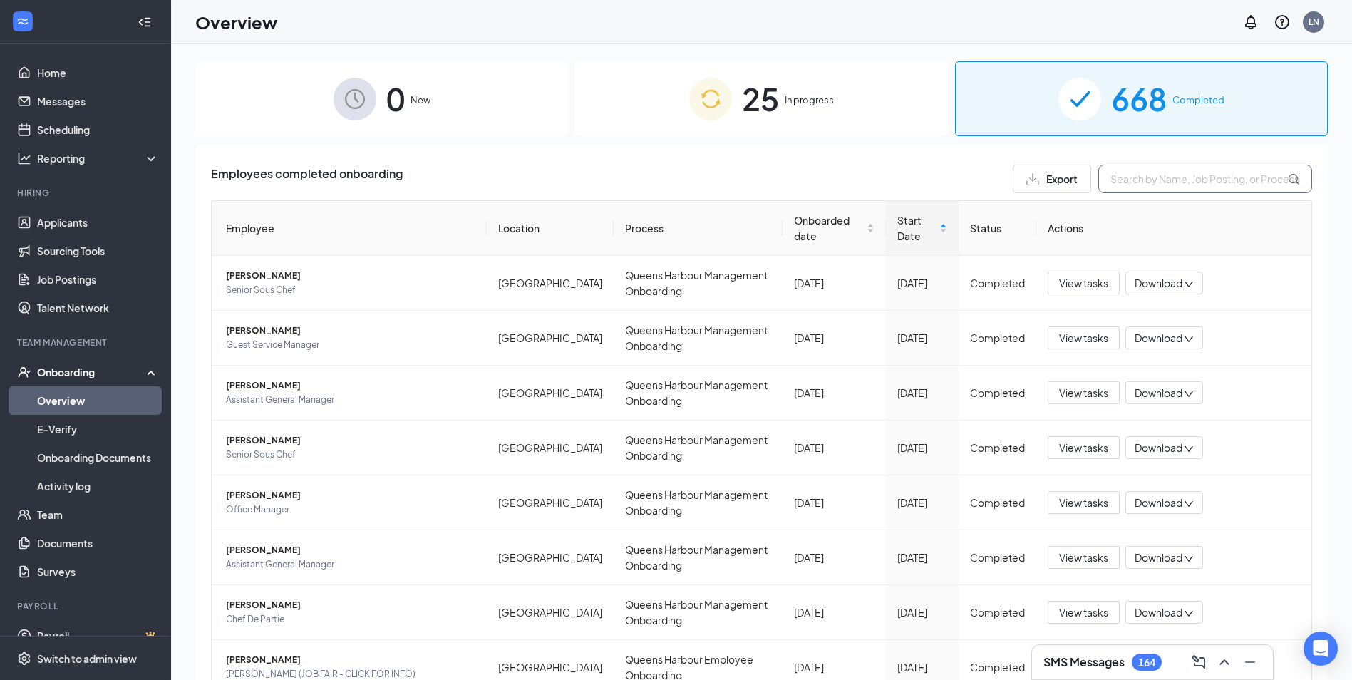
click at [1157, 188] on input "text" at bounding box center [1205, 179] width 214 height 29
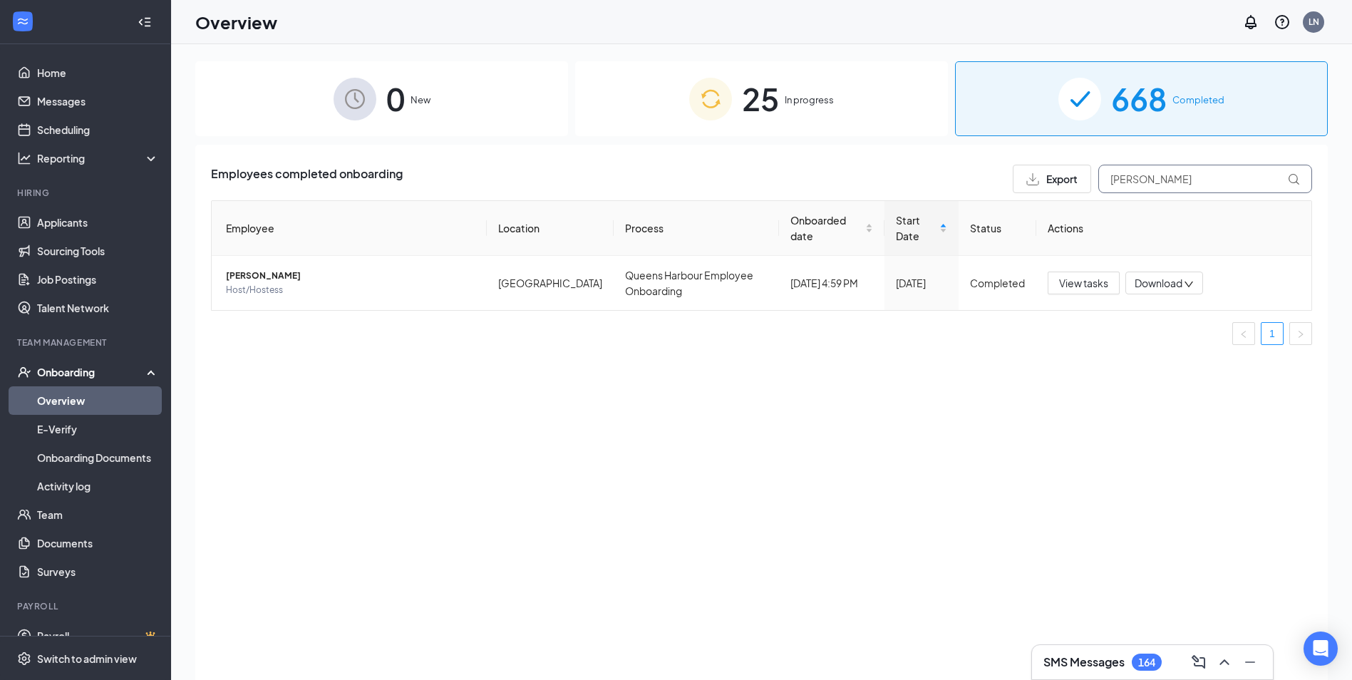
type input "[PERSON_NAME]"
click at [1179, 279] on span "Download" at bounding box center [1159, 283] width 48 height 15
click at [1168, 346] on div "Download files" at bounding box center [1211, 349] width 154 height 17
drag, startPoint x: 1184, startPoint y: 182, endPoint x: 874, endPoint y: 178, distance: 310.0
click at [1016, 177] on div "Export cruz" at bounding box center [1162, 179] width 299 height 29
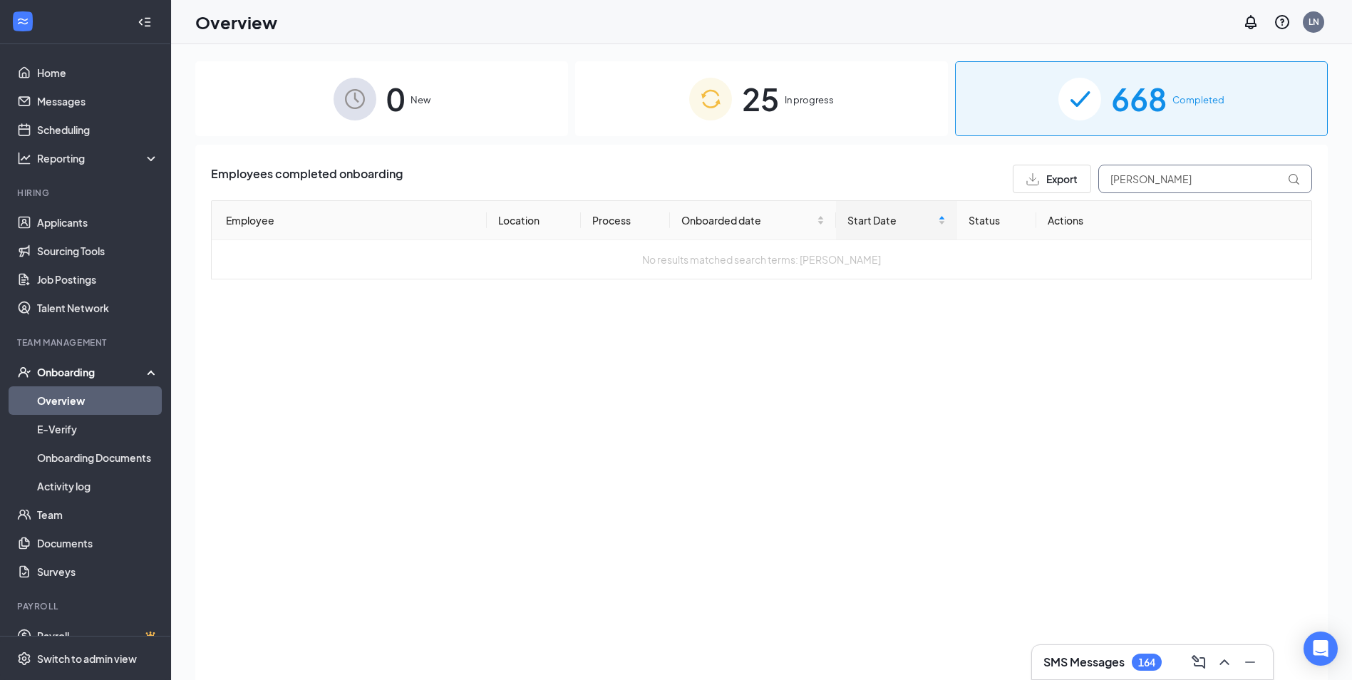
type input "jenna"
click at [742, 90] on span "25" at bounding box center [760, 98] width 37 height 49
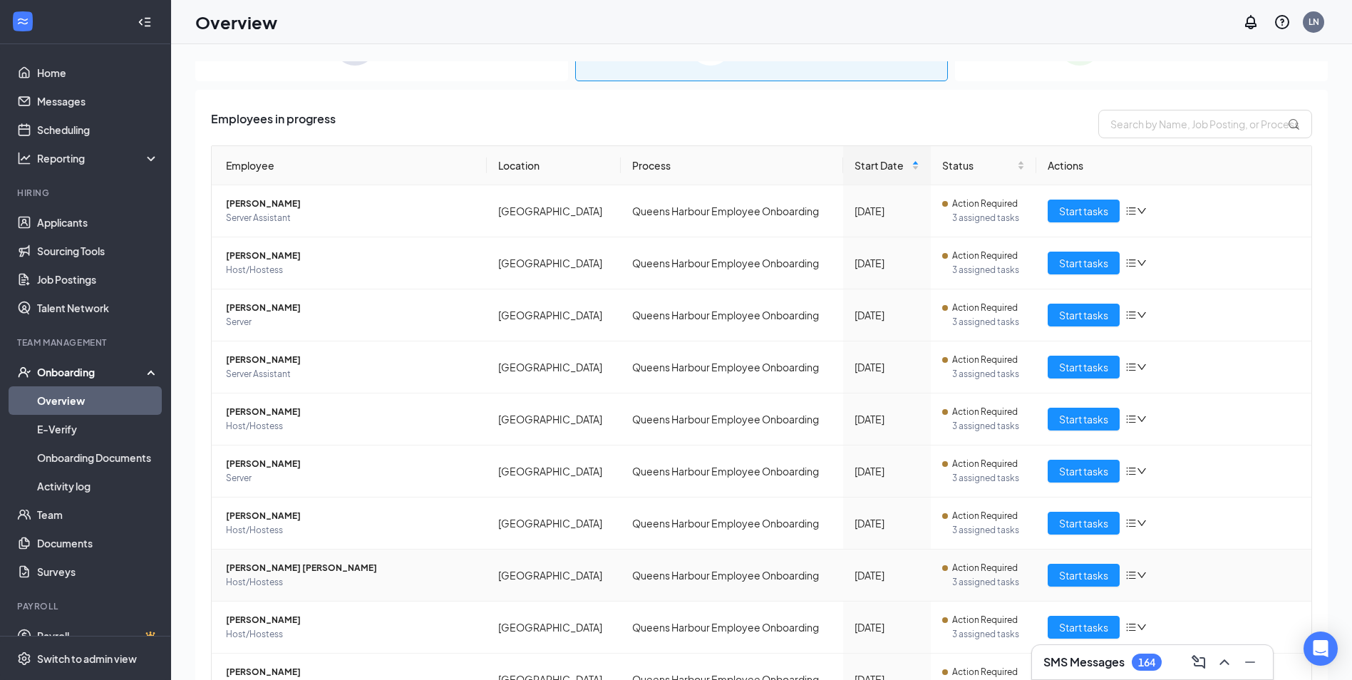
scroll to position [130, 0]
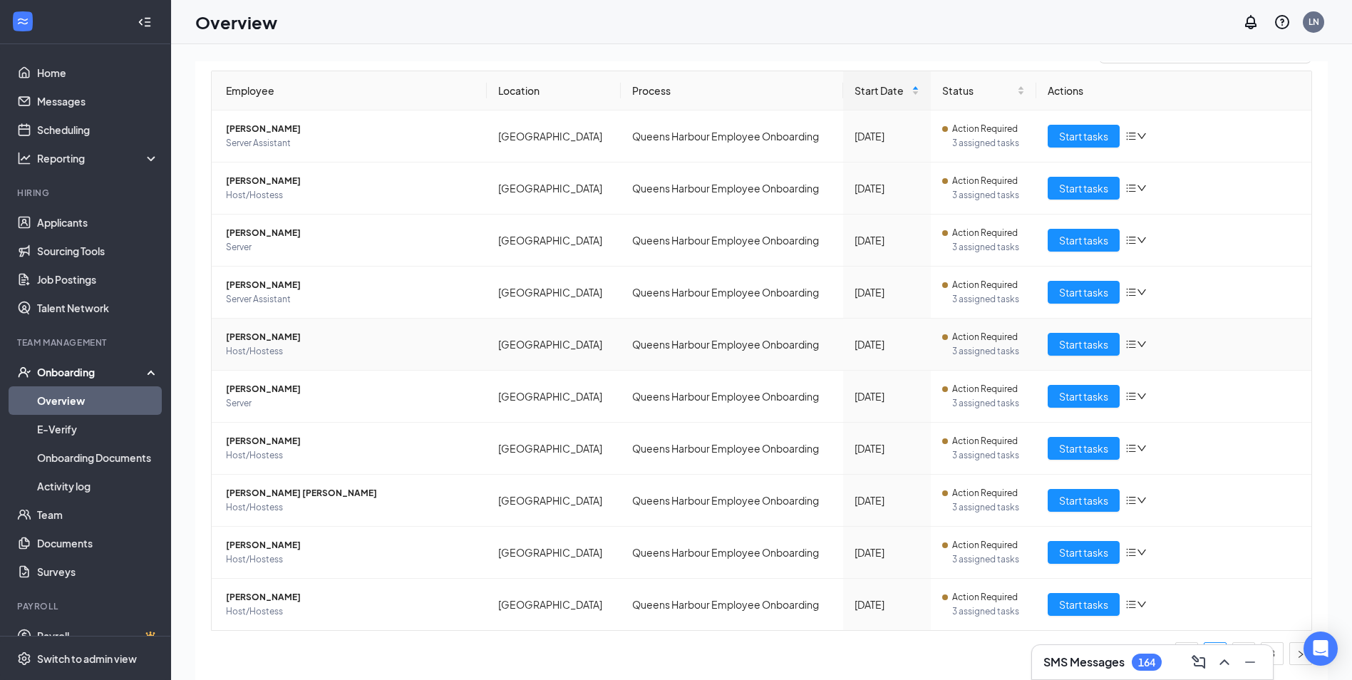
click at [324, 346] on span "Host/Hostess" at bounding box center [350, 351] width 249 height 14
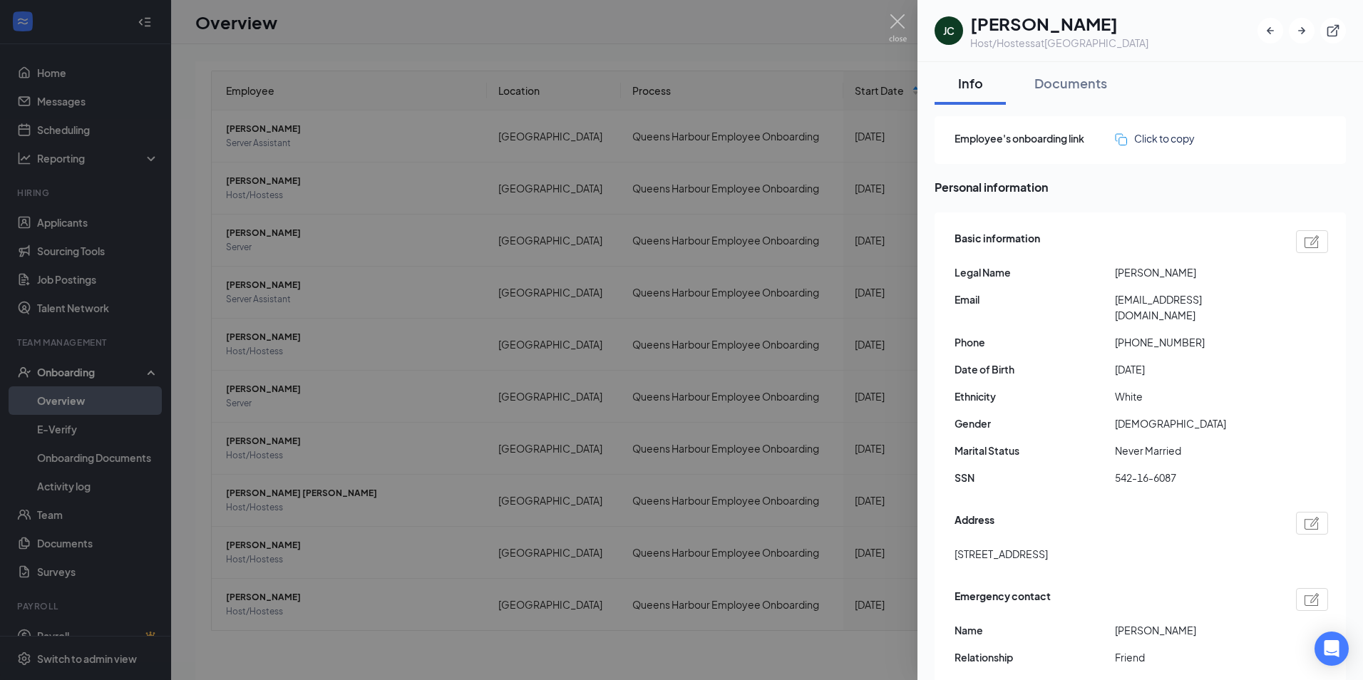
click at [336, 398] on div at bounding box center [681, 340] width 1363 height 680
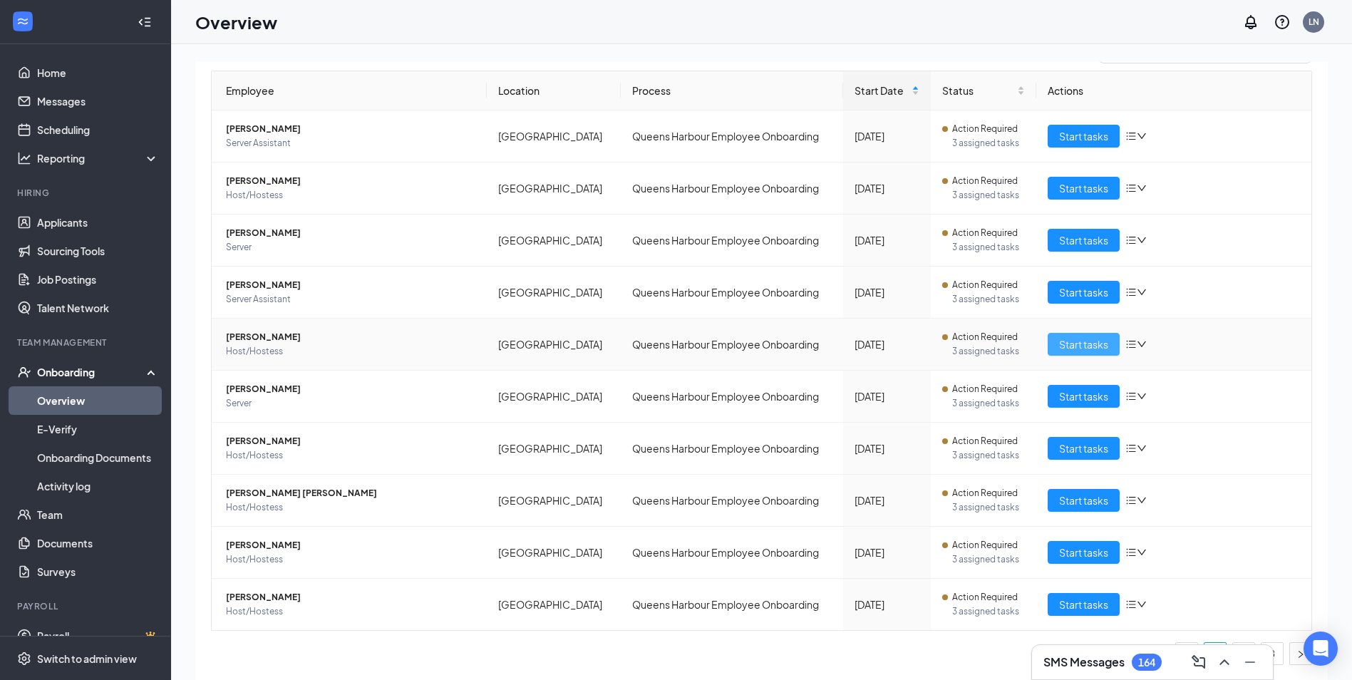
click at [1068, 345] on span "Start tasks" at bounding box center [1083, 344] width 49 height 16
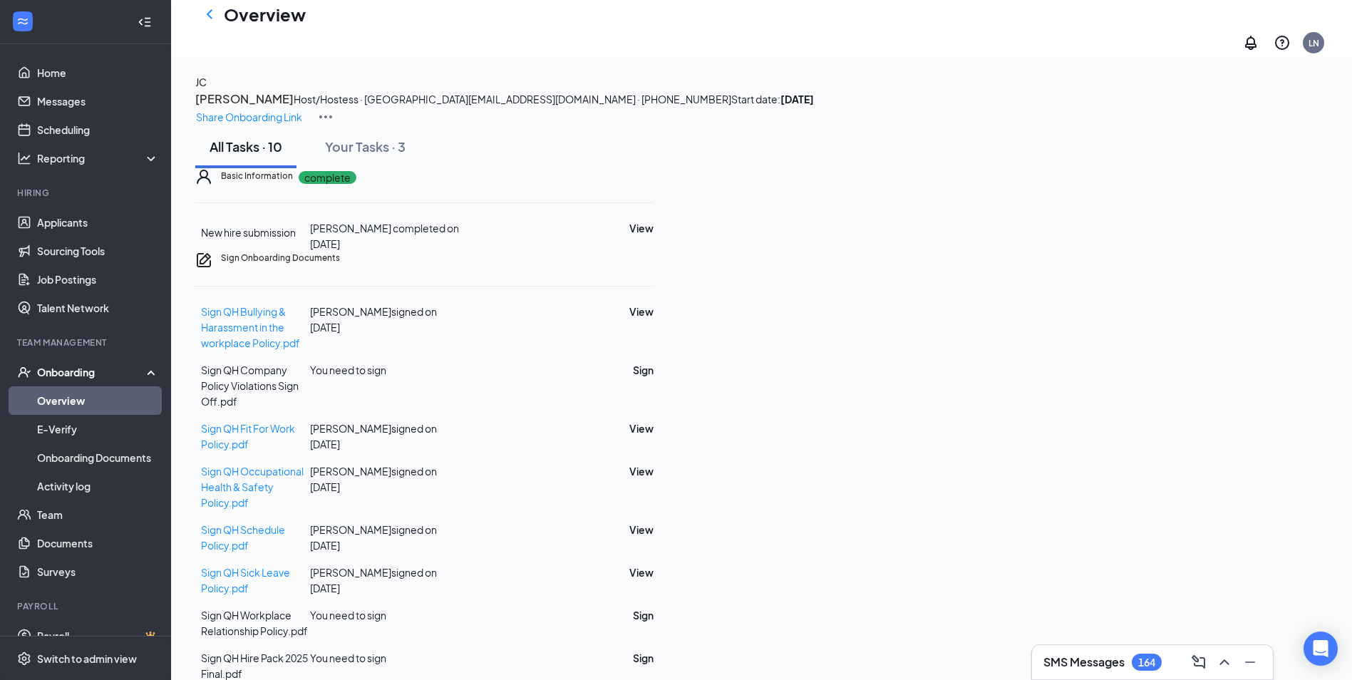
scroll to position [106, 0]
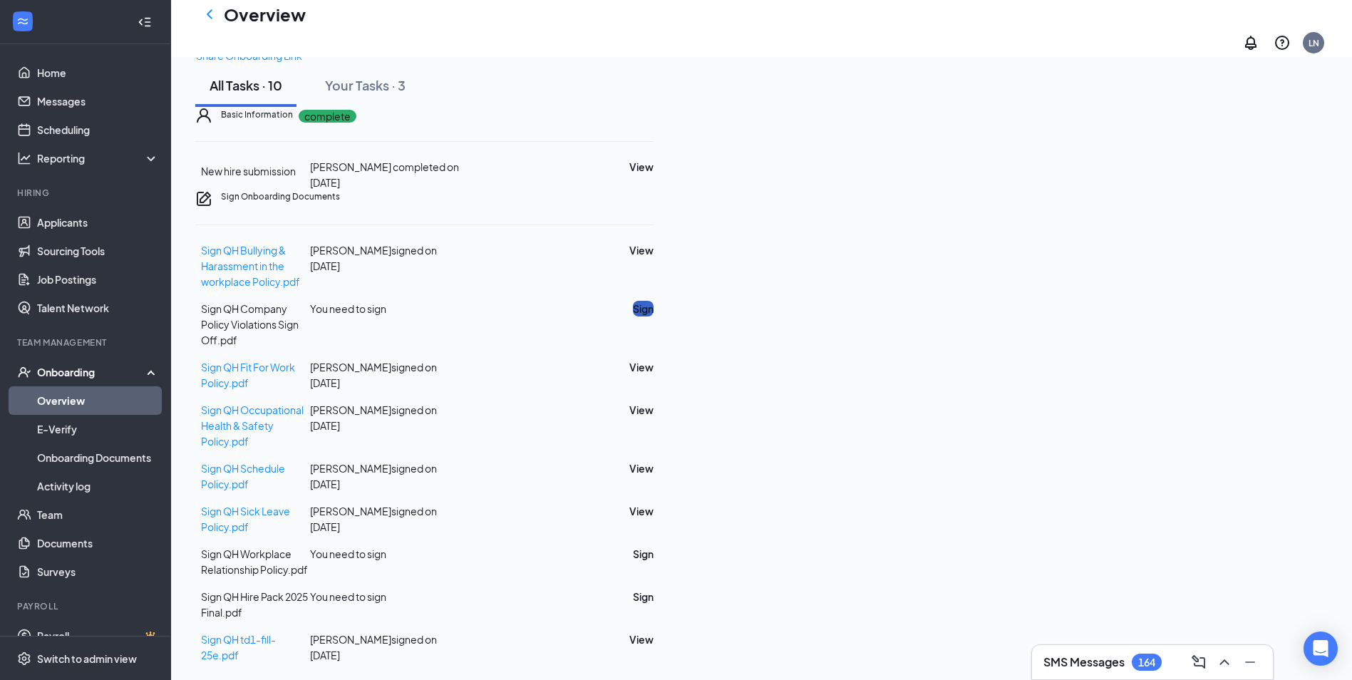
click at [653, 316] on button "Sign" at bounding box center [643, 309] width 21 height 16
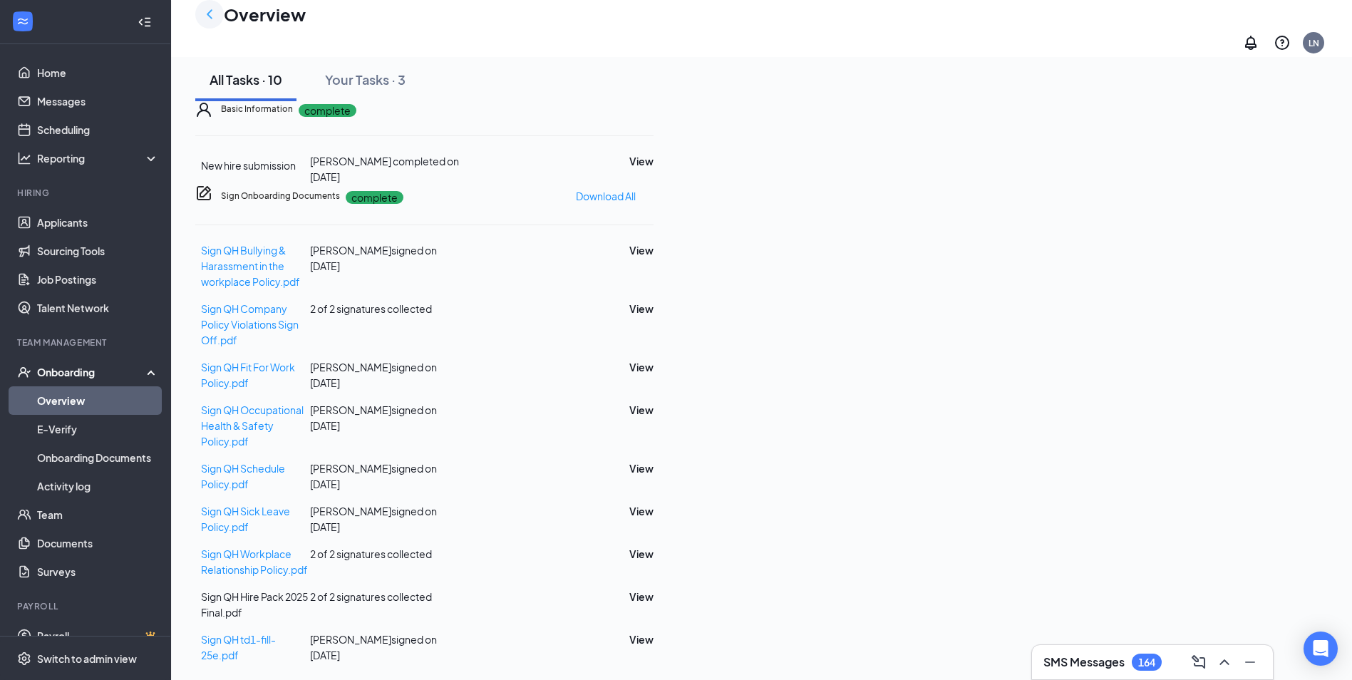
click at [207, 23] on icon "ChevronLeft" at bounding box center [209, 14] width 17 height 17
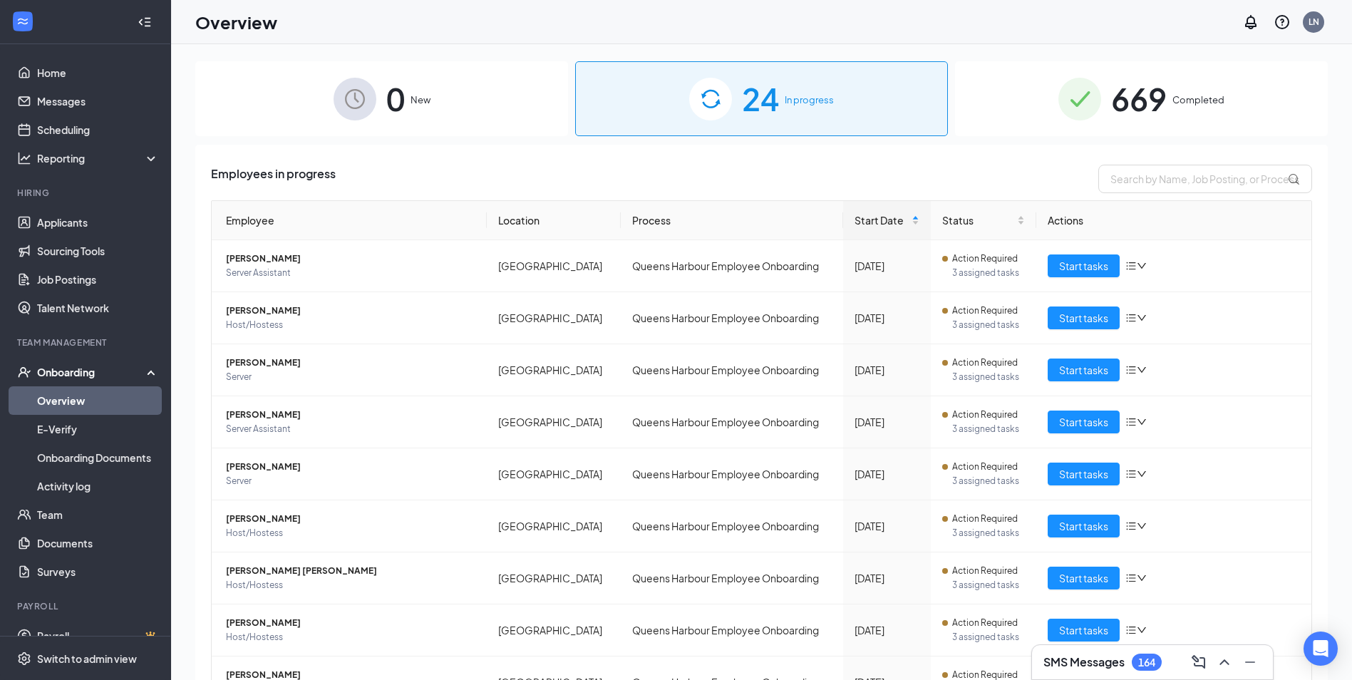
click at [1132, 99] on span "669" at bounding box center [1139, 98] width 56 height 49
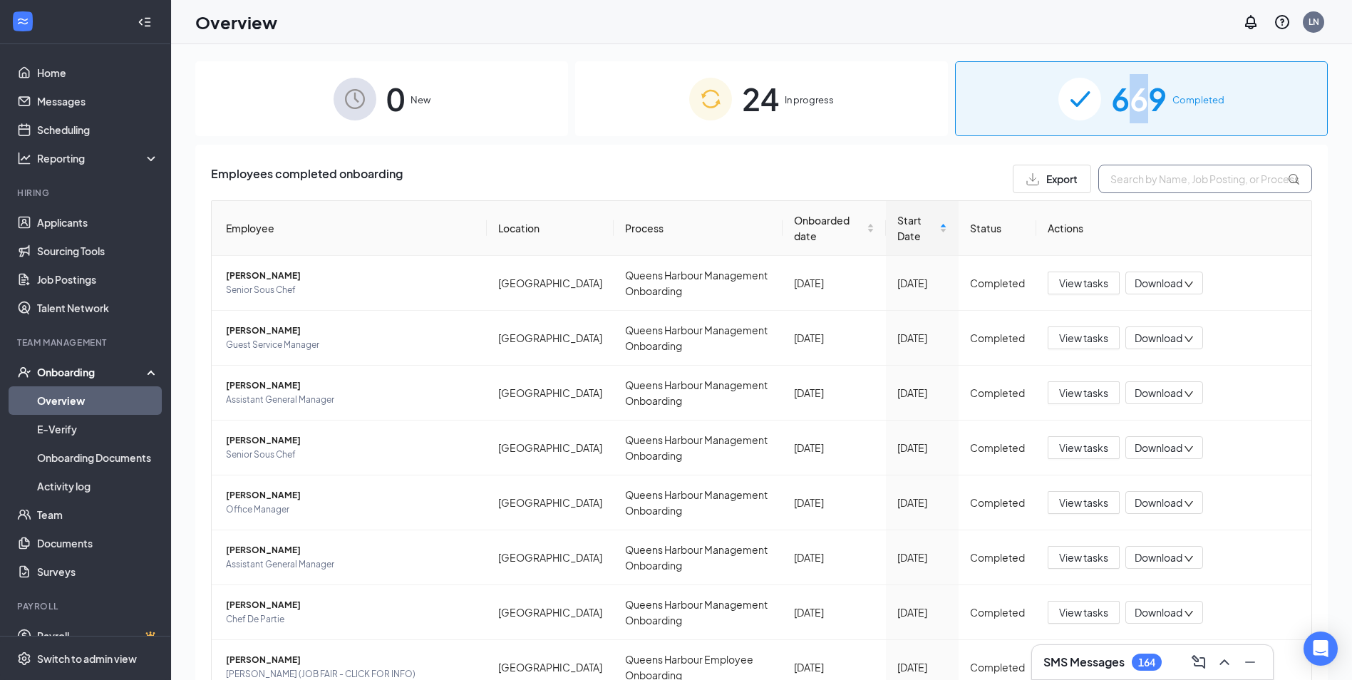
click at [1121, 185] on input "text" at bounding box center [1205, 179] width 214 height 29
type input "jenna"
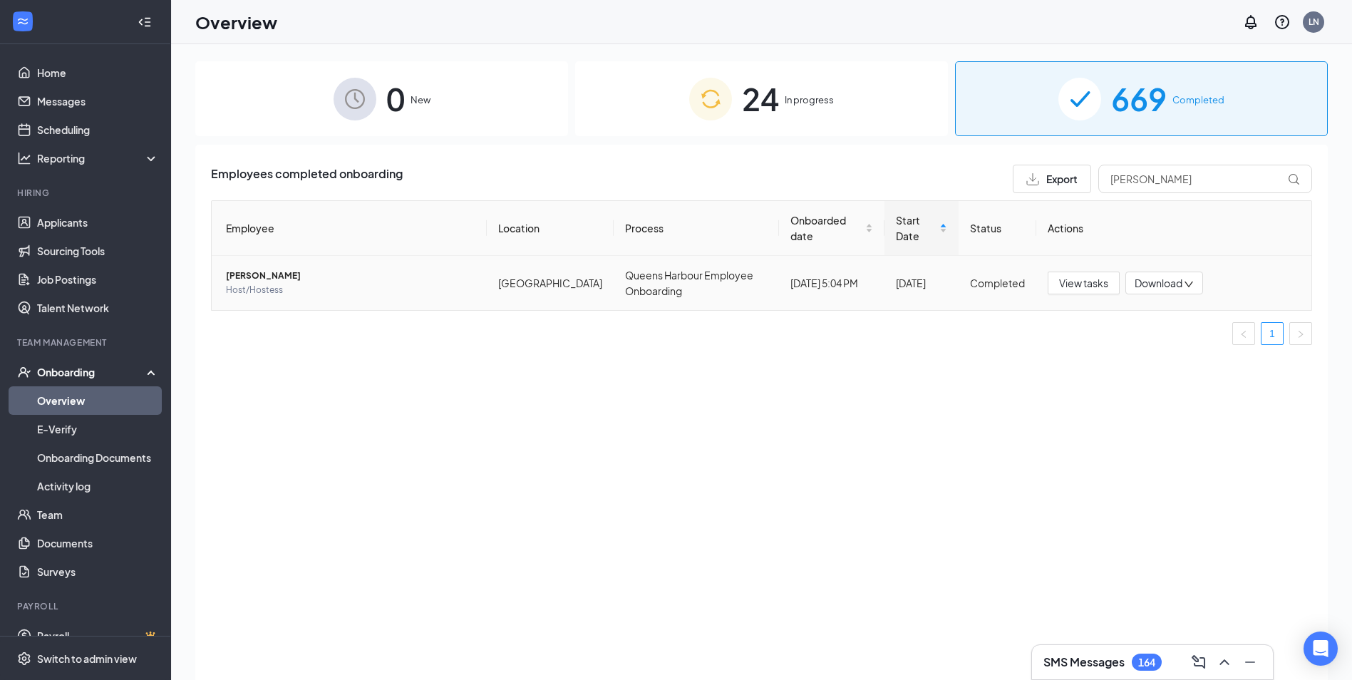
click at [1148, 279] on span "Download" at bounding box center [1159, 283] width 48 height 15
click at [1167, 353] on div "Download files" at bounding box center [1211, 349] width 154 height 17
click at [1164, 286] on span "Download" at bounding box center [1159, 283] width 48 height 15
click at [1166, 349] on div "Download files" at bounding box center [1211, 349] width 154 height 17
click at [249, 277] on span "[PERSON_NAME]" at bounding box center [350, 276] width 249 height 14
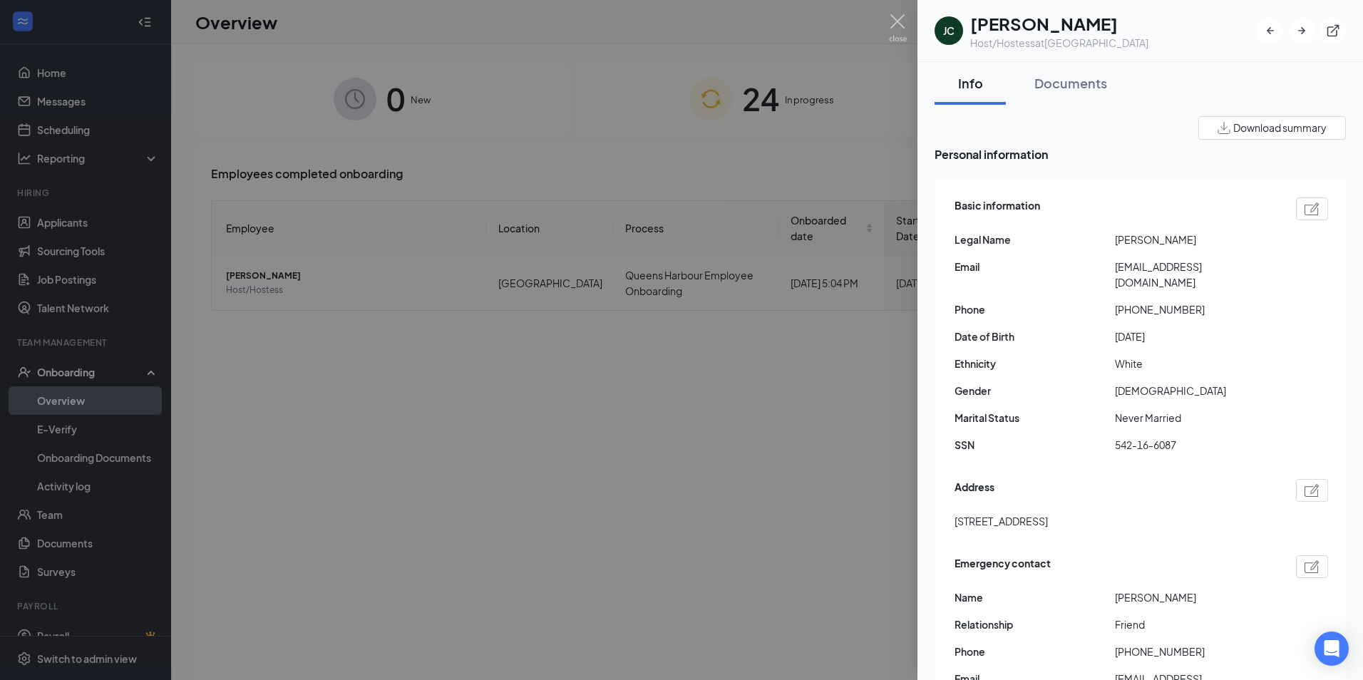
click at [416, 517] on div at bounding box center [681, 340] width 1363 height 680
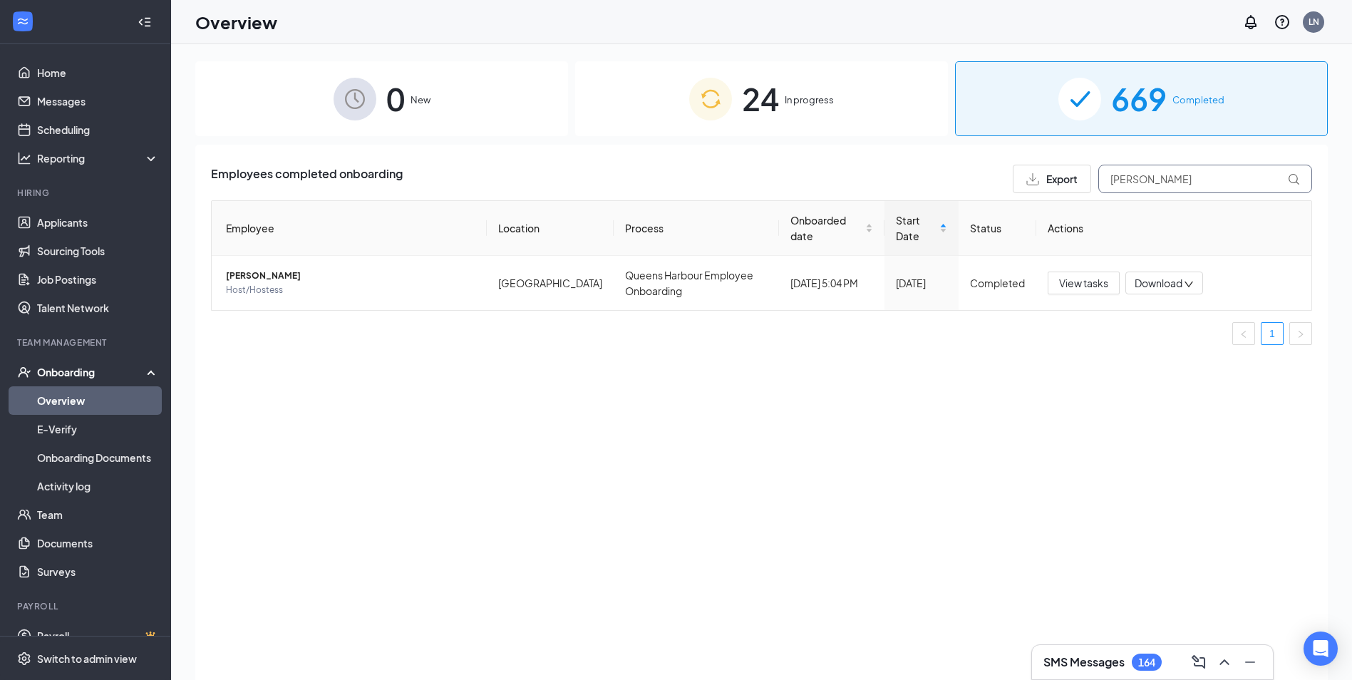
drag, startPoint x: 1150, startPoint y: 177, endPoint x: 909, endPoint y: 147, distance: 243.4
click at [1048, 158] on div "Employees completed onboarding Export jenna Employee Location Process Onboarded…" at bounding box center [761, 430] width 1132 height 571
type input "tenzin"
click at [744, 108] on span "24" at bounding box center [760, 98] width 37 height 49
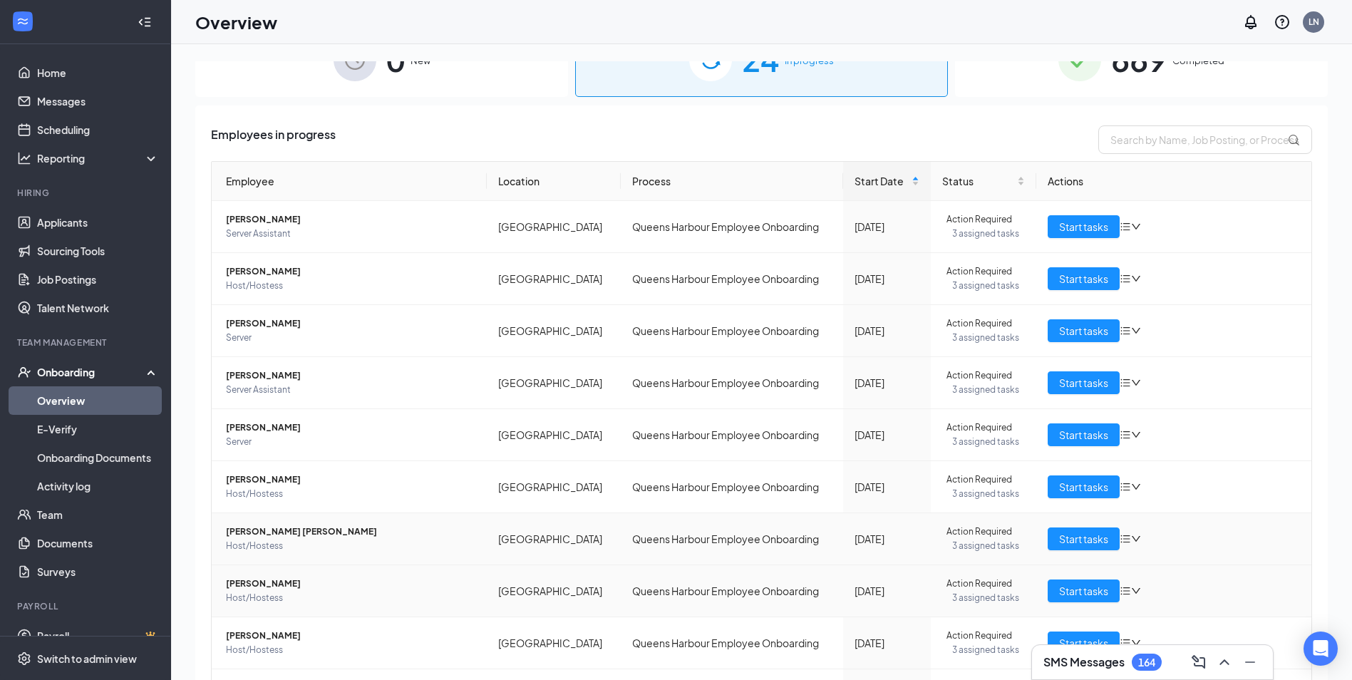
scroll to position [130, 0]
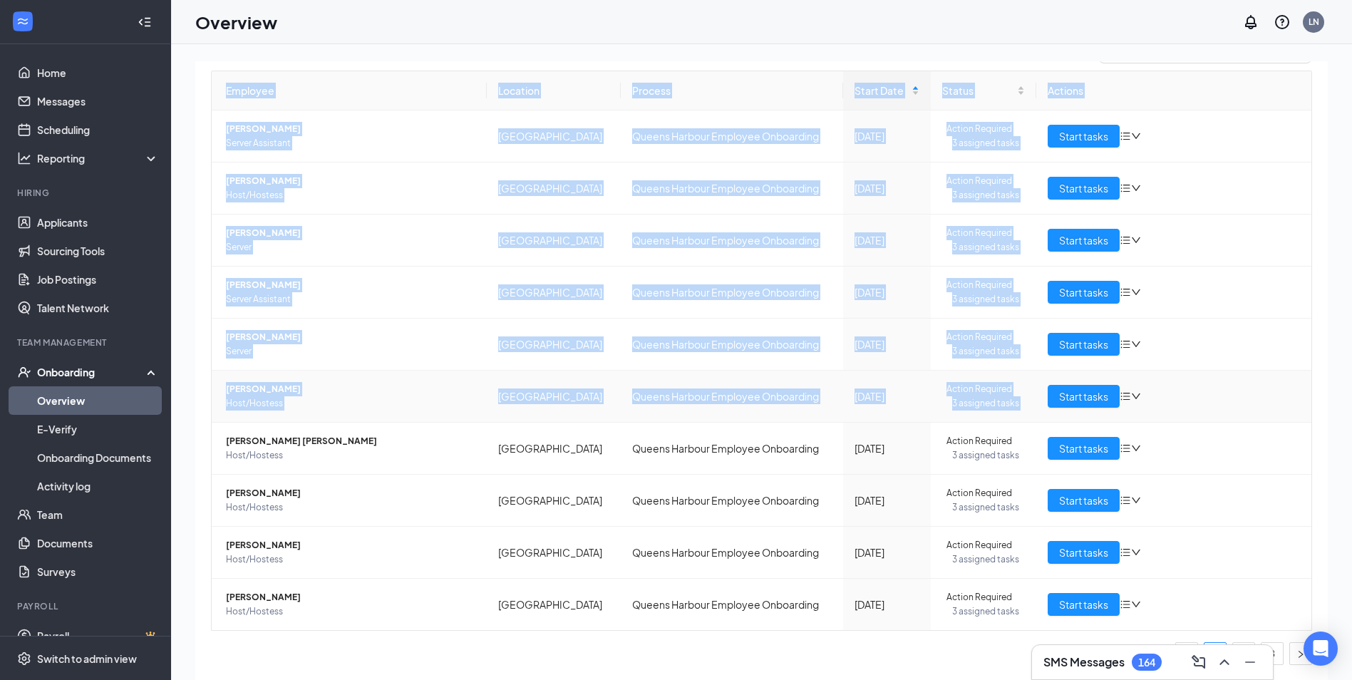
drag, startPoint x: 1233, startPoint y: 675, endPoint x: 1342, endPoint y: 324, distance: 367.9
click at [1232, 372] on div "SMS Messages 164 0 New 24 In progress 669 Completed Employees in progress Emplo…" at bounding box center [761, 394] width 1181 height 700
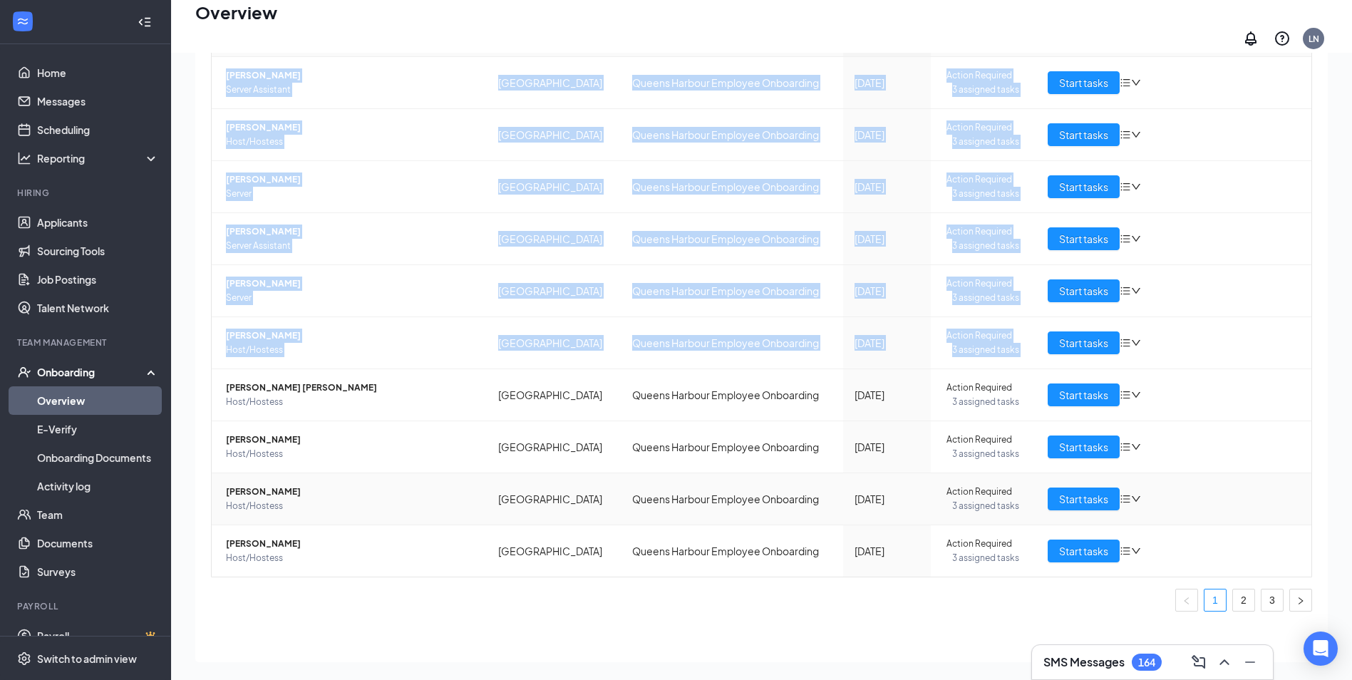
scroll to position [64, 0]
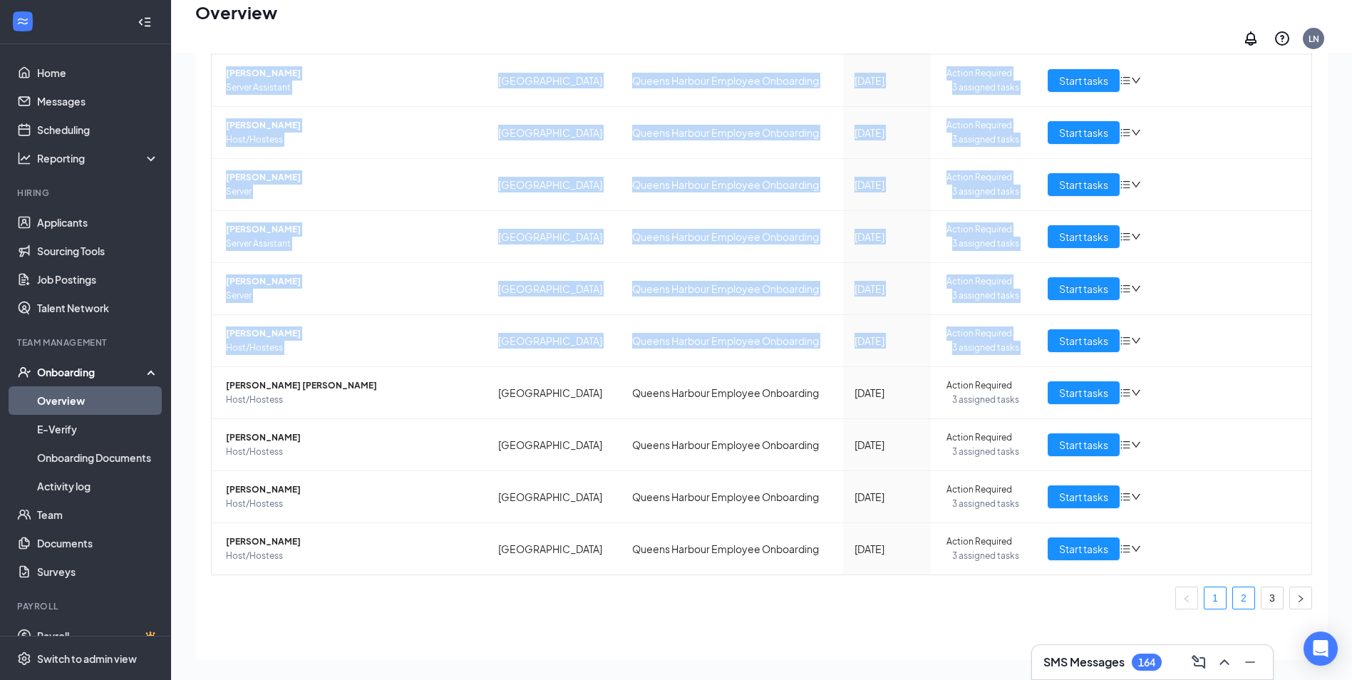
click at [1233, 589] on link "2" at bounding box center [1243, 597] width 21 height 21
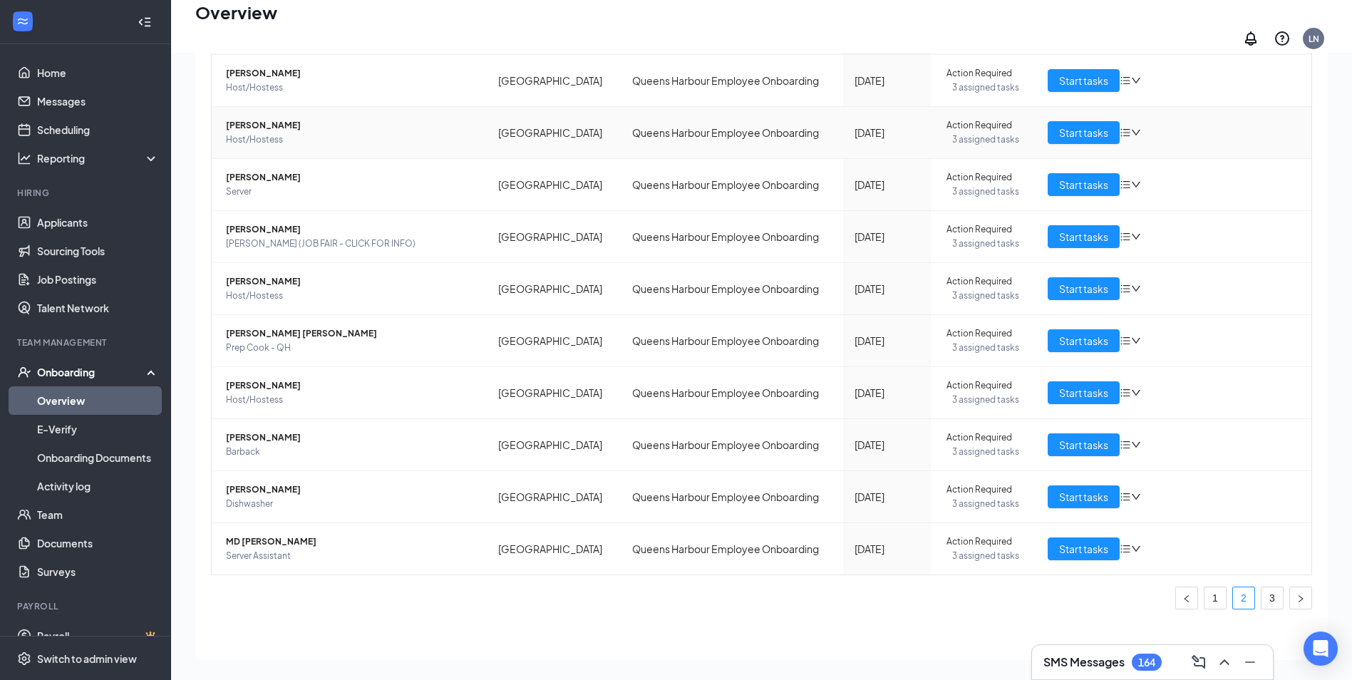
click at [418, 108] on td "Tenzin Dechong Host/Hostess" at bounding box center [349, 133] width 275 height 52
click at [297, 133] on span "Host/Hostess" at bounding box center [350, 140] width 249 height 14
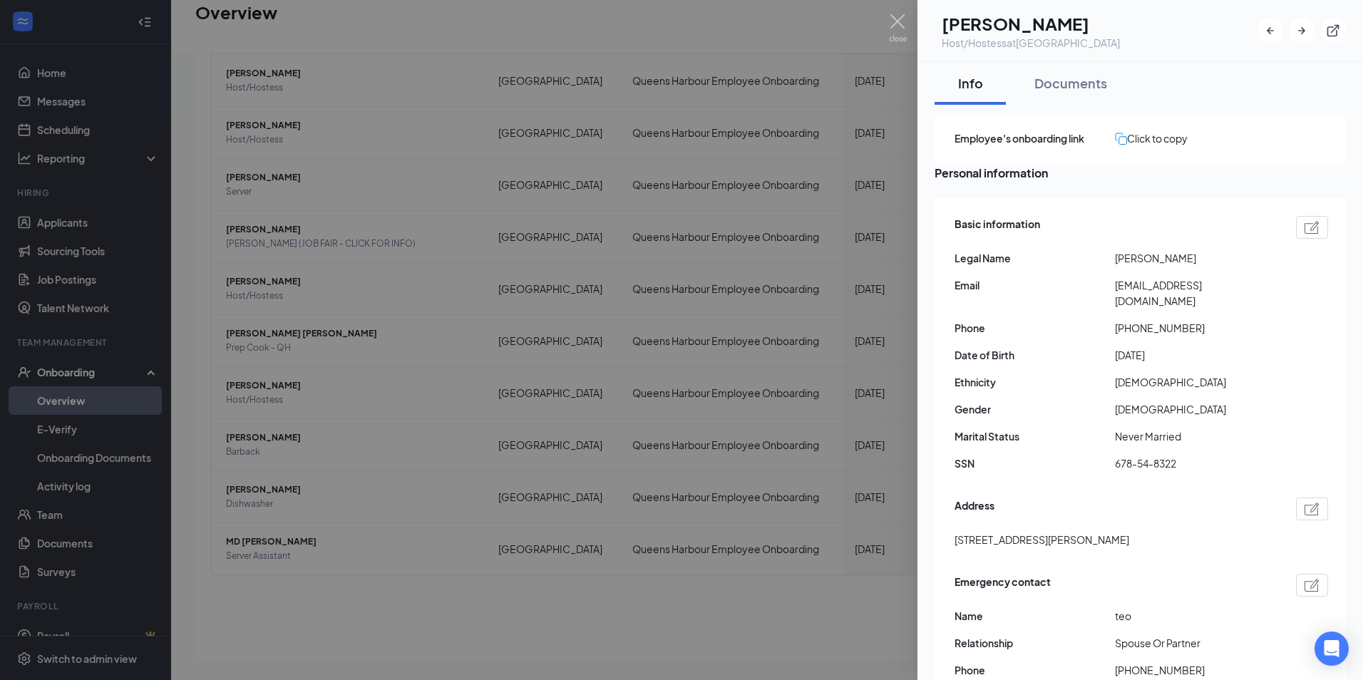
click at [510, 290] on div at bounding box center [681, 340] width 1363 height 680
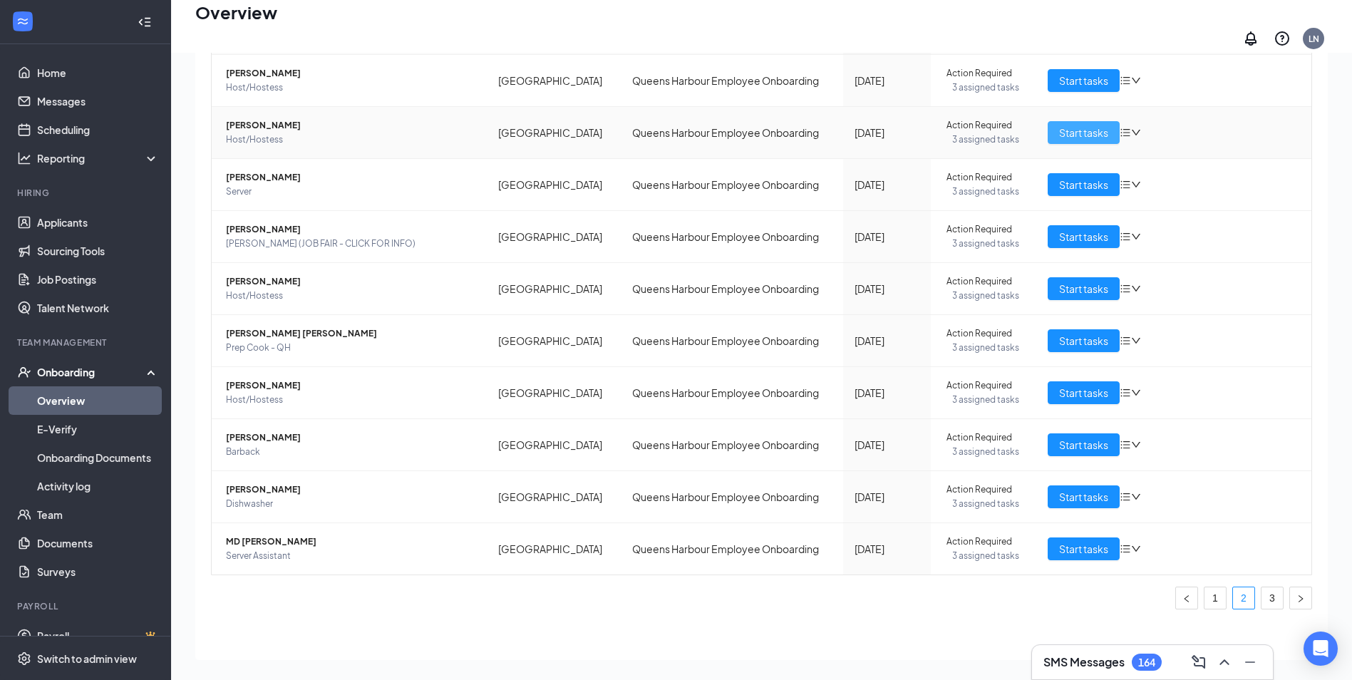
click at [1059, 125] on span "Start tasks" at bounding box center [1083, 133] width 49 height 16
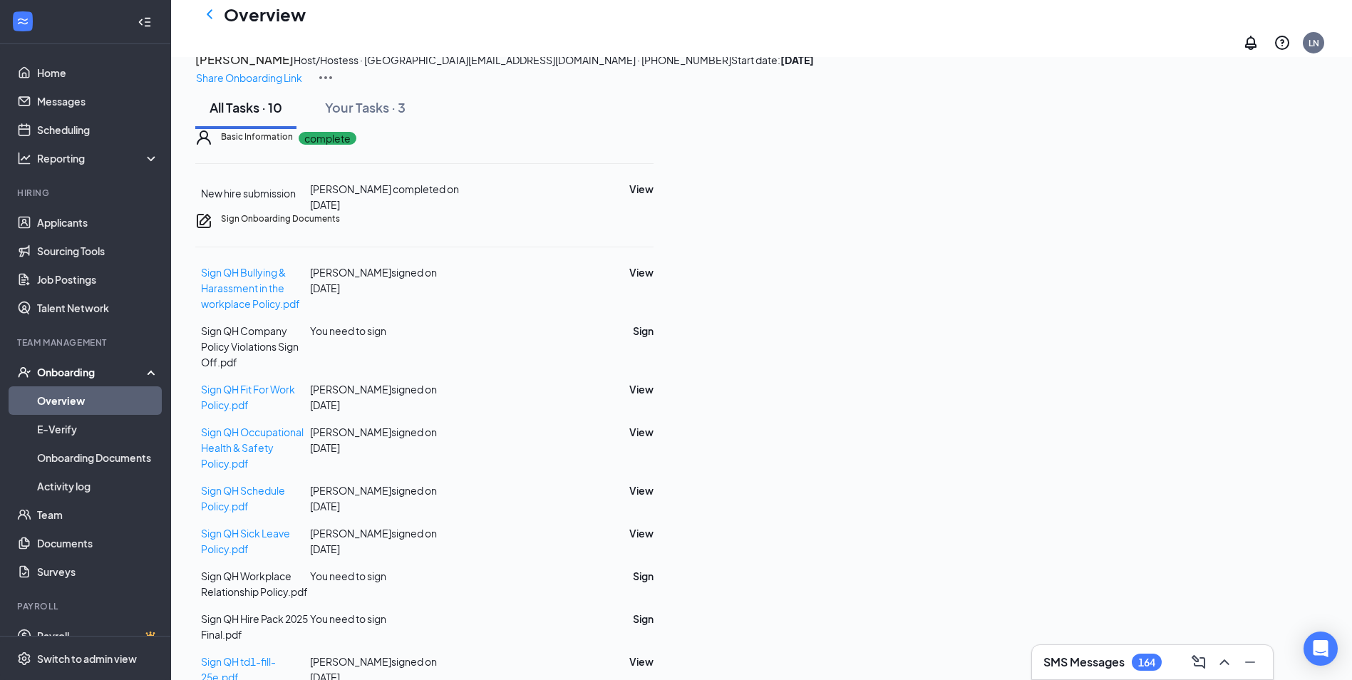
scroll to position [106, 0]
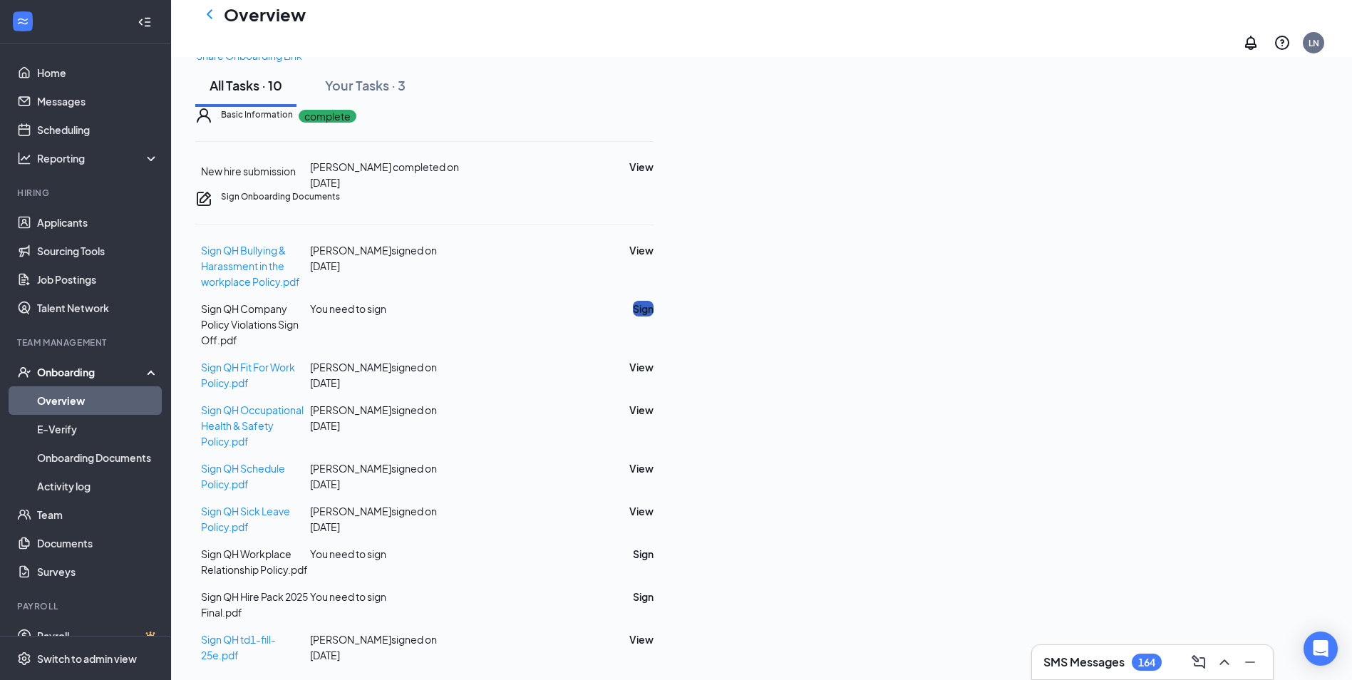
click at [653, 316] on button "Sign" at bounding box center [643, 309] width 21 height 16
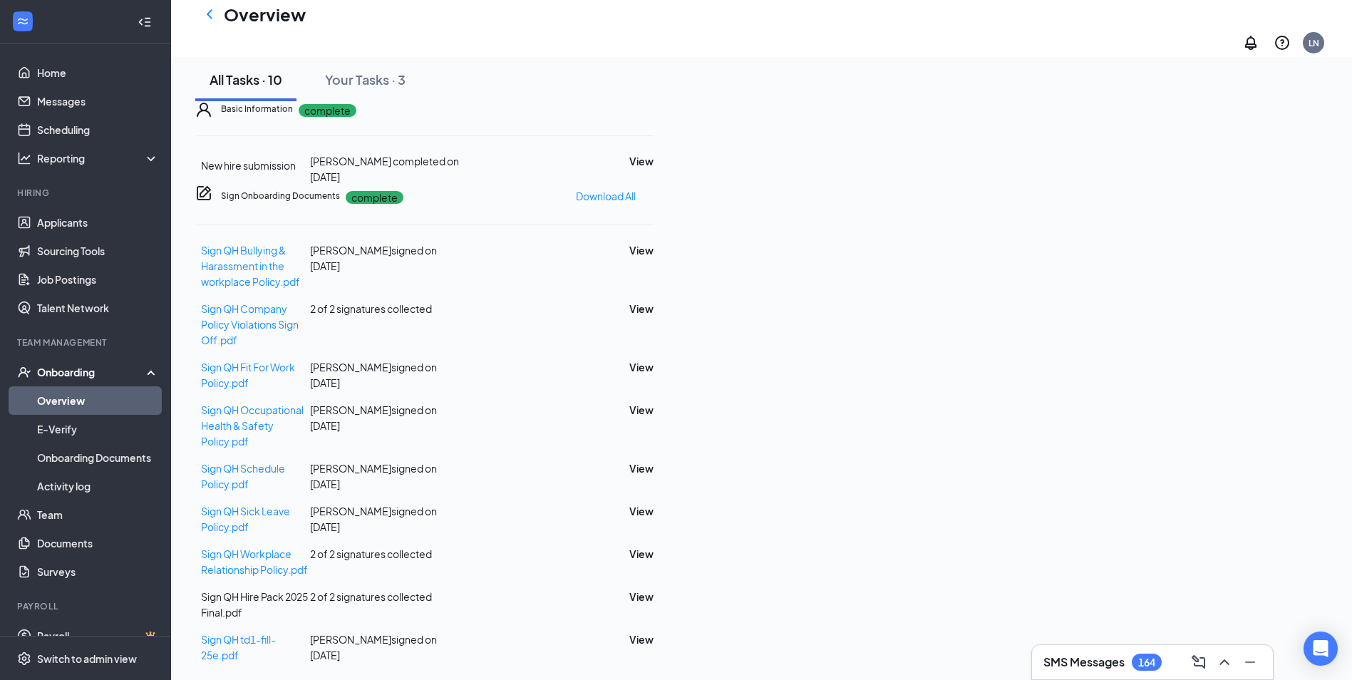
click at [253, 21] on h1 "Overview" at bounding box center [265, 14] width 82 height 24
click at [207, 23] on icon "ChevronLeft" at bounding box center [209, 14] width 17 height 17
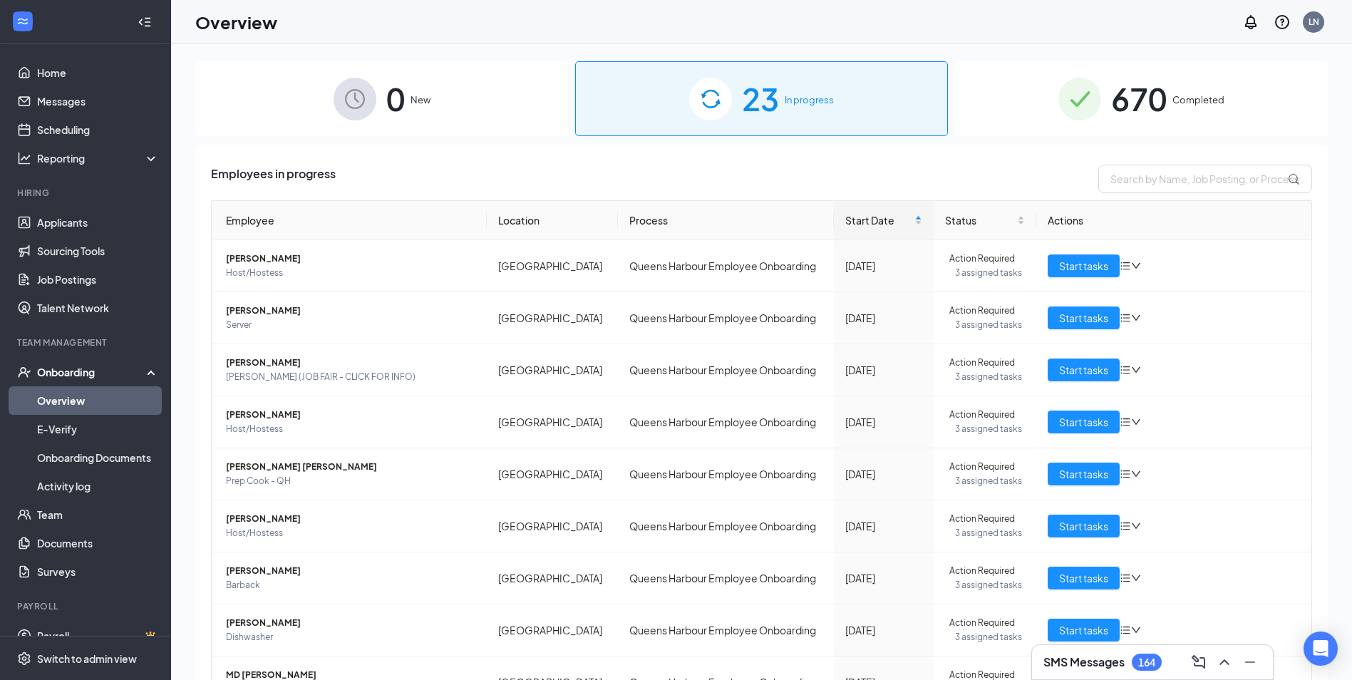
click at [1158, 106] on span "670" at bounding box center [1139, 98] width 56 height 49
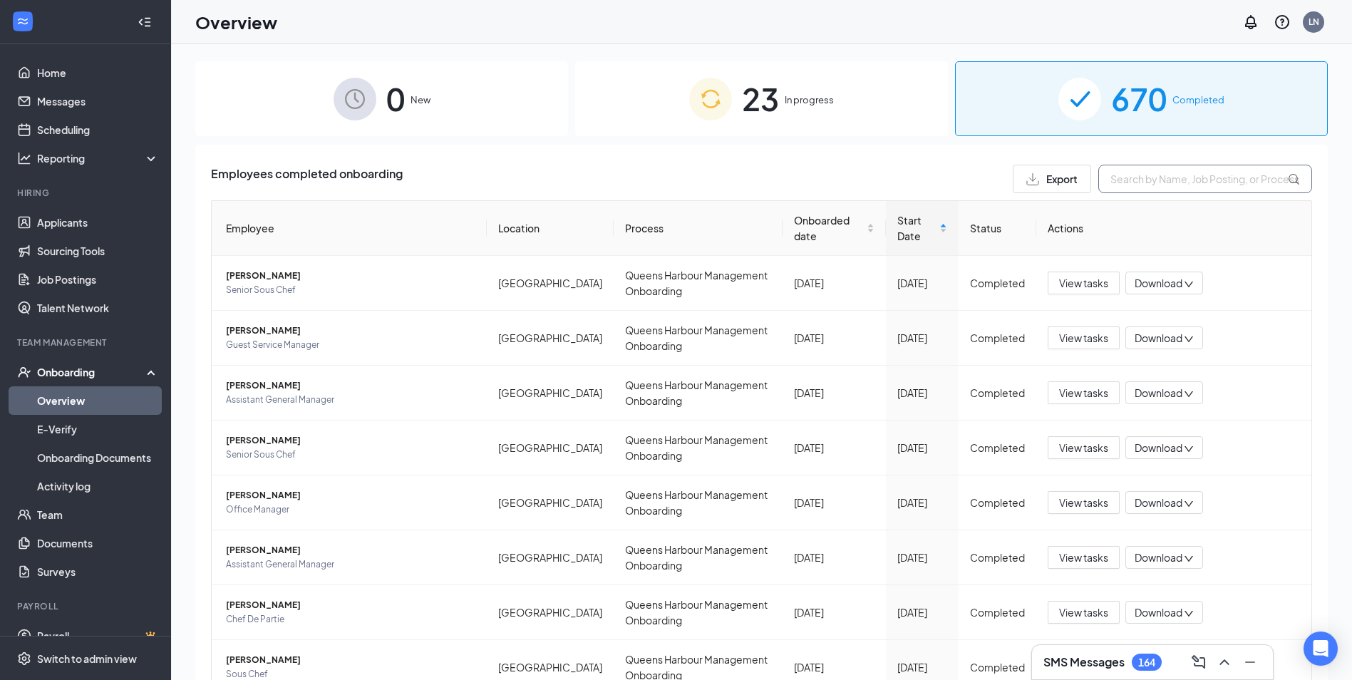
click at [1121, 180] on input "text" at bounding box center [1205, 179] width 214 height 29
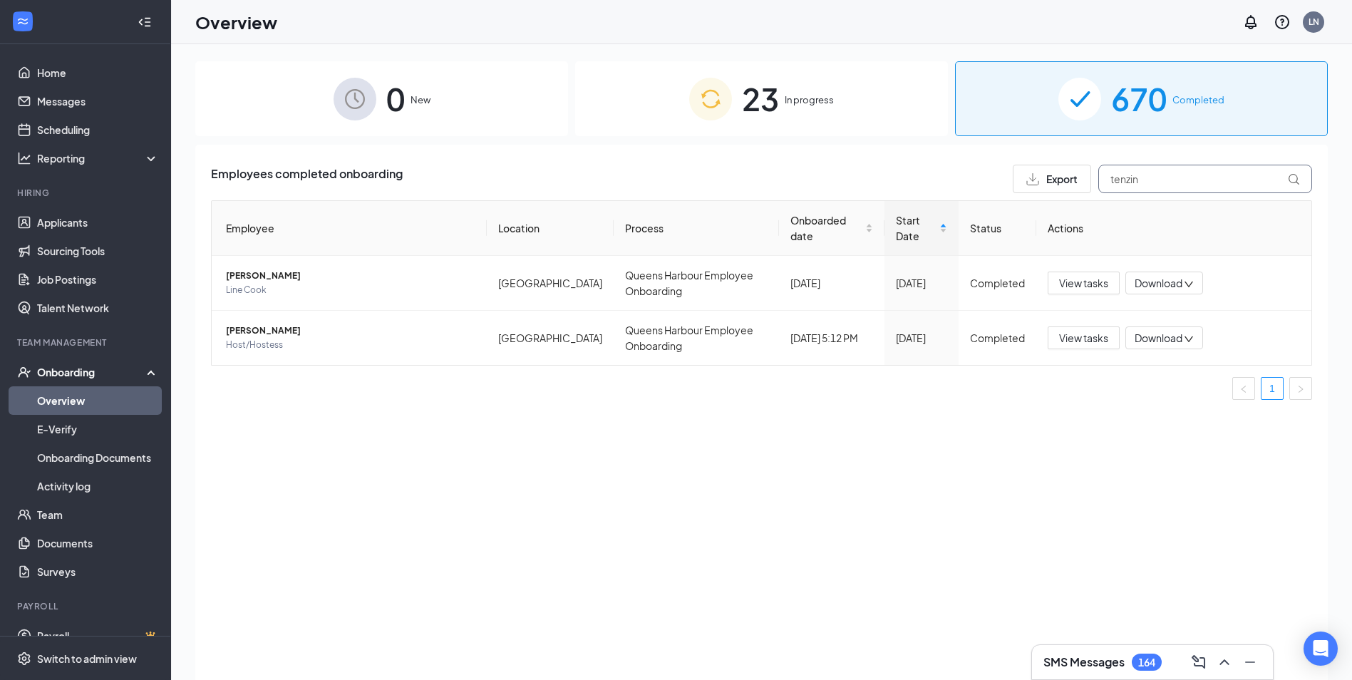
type input "tenzin"
